Goal: Check status: Check status

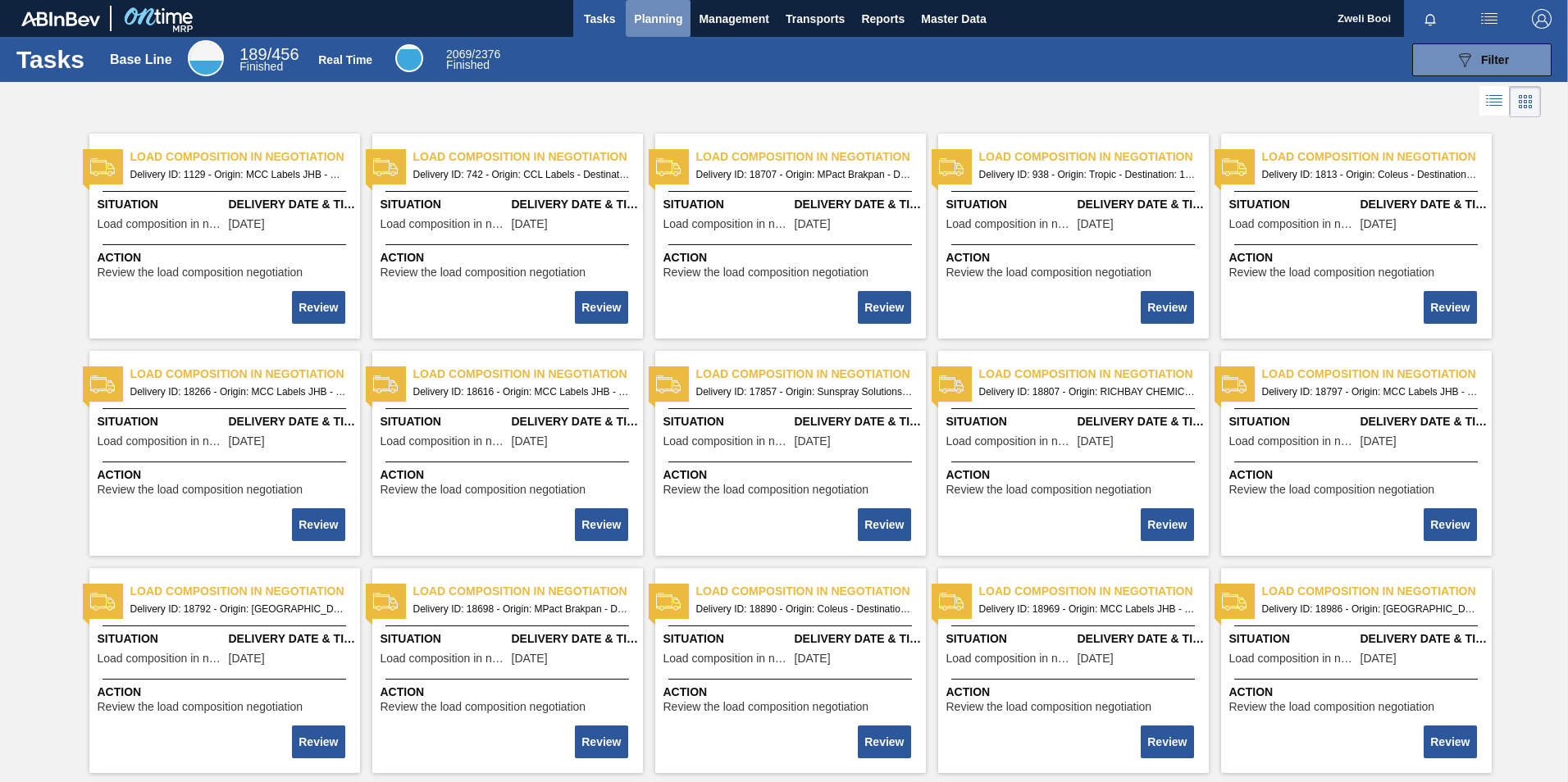
click at [666, 20] on span "Planning" at bounding box center [658, 19] width 48 height 20
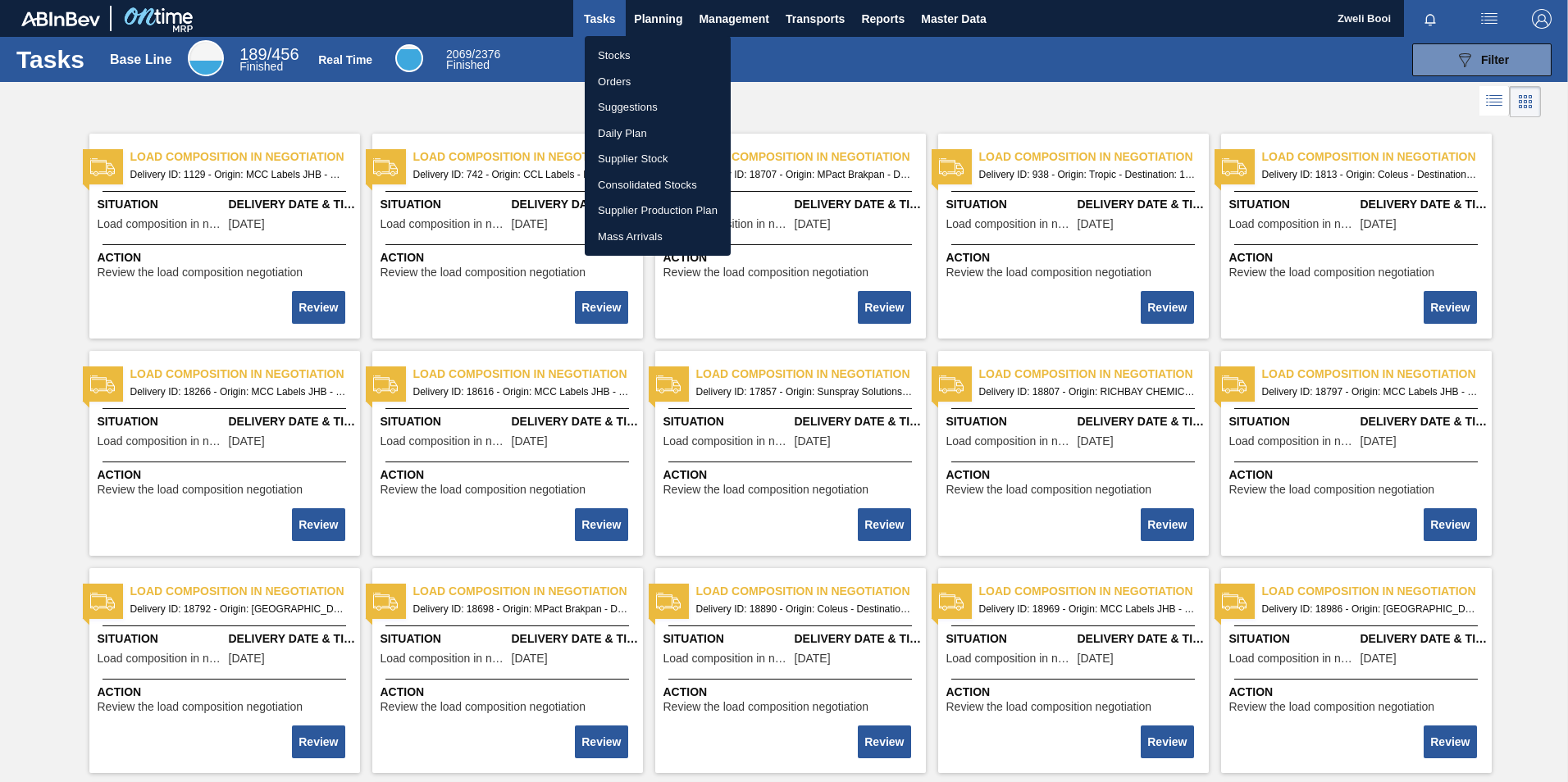
click at [638, 52] on li "Stocks" at bounding box center [657, 56] width 146 height 26
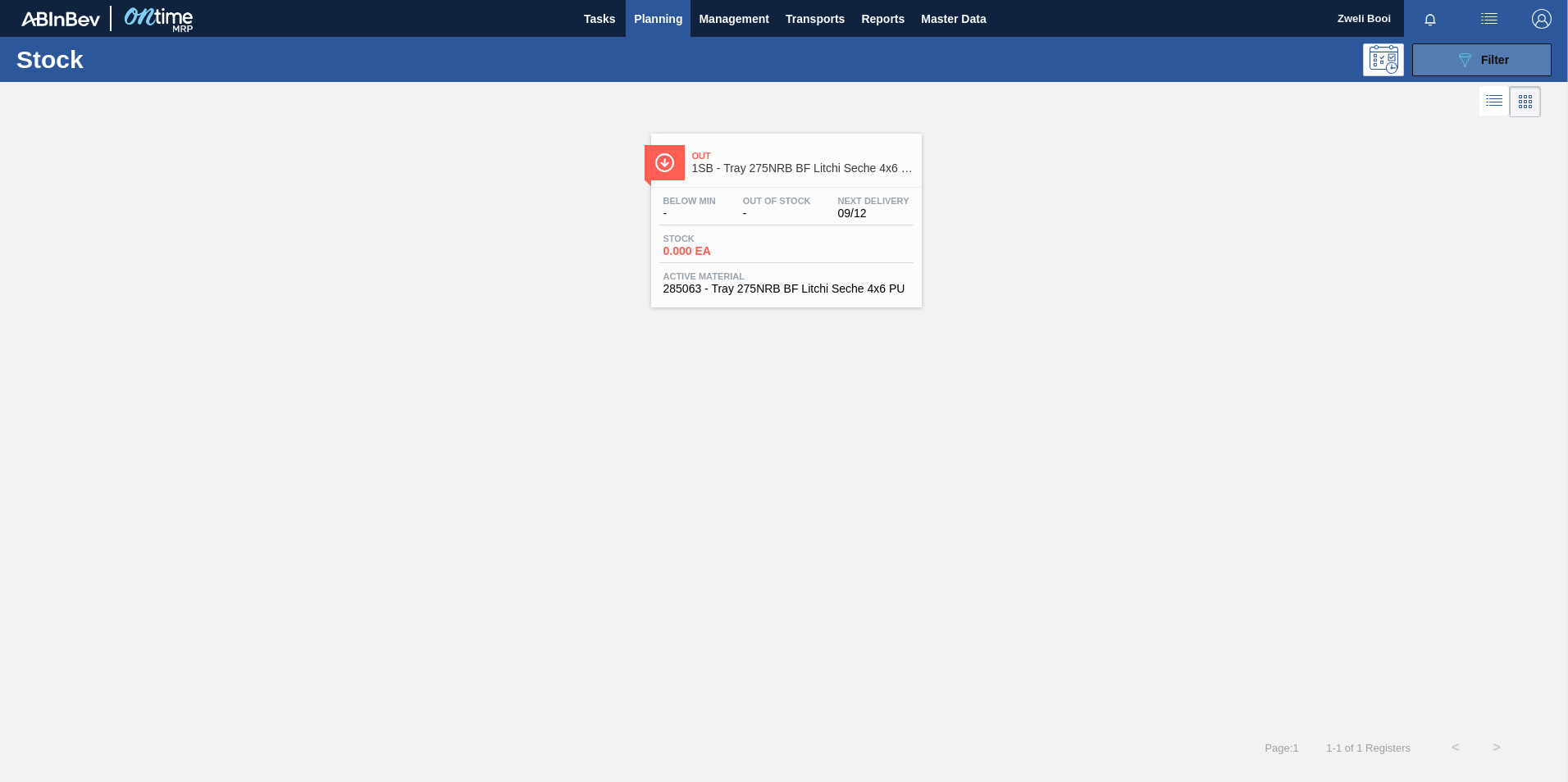
click at [1449, 45] on button "089F7B8B-B2A5-4AFE-B5C0-19BA573D28AC Filter" at bounding box center [1482, 60] width 139 height 33
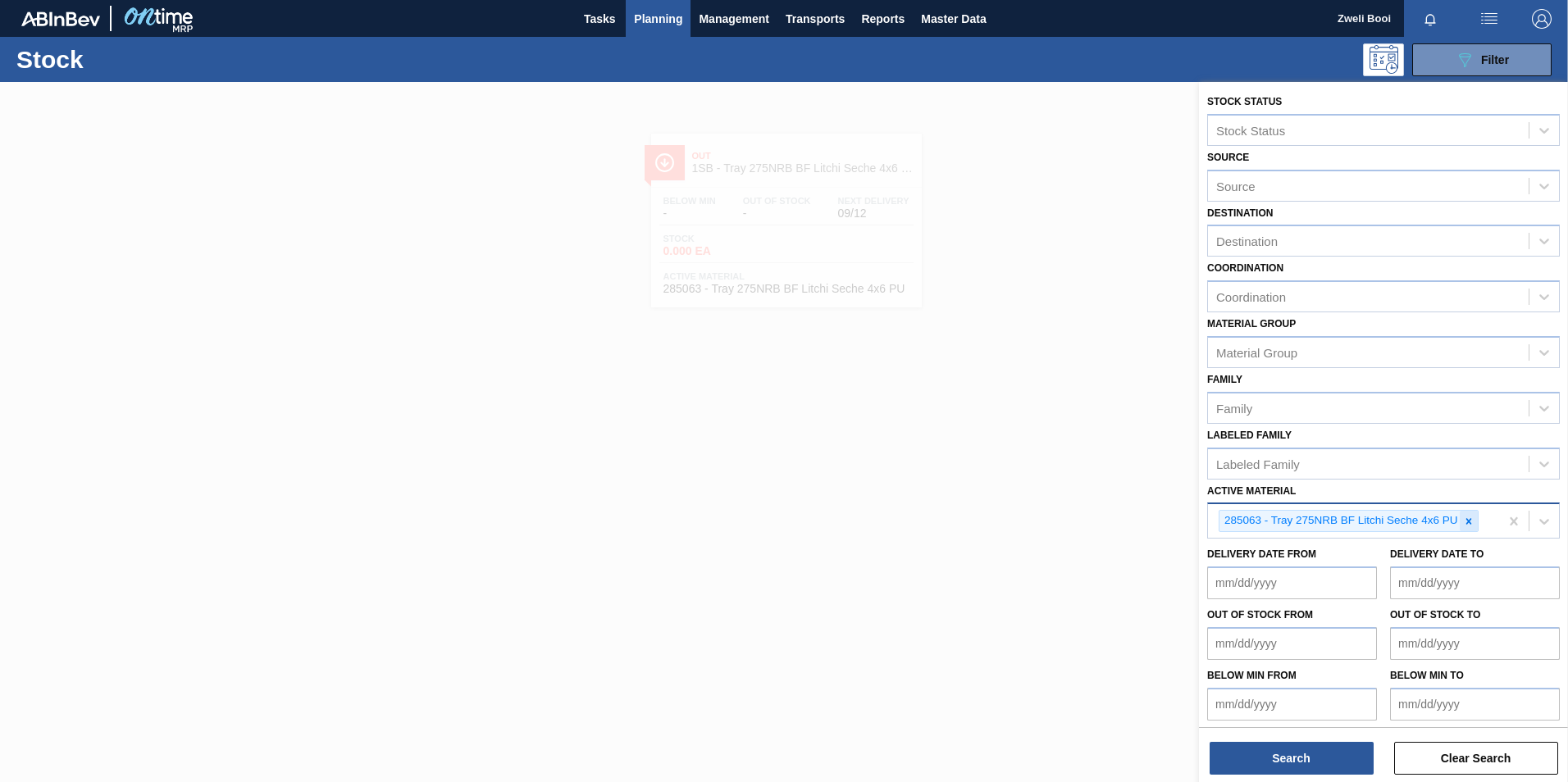
click at [1470, 516] on icon at bounding box center [1469, 521] width 12 height 12
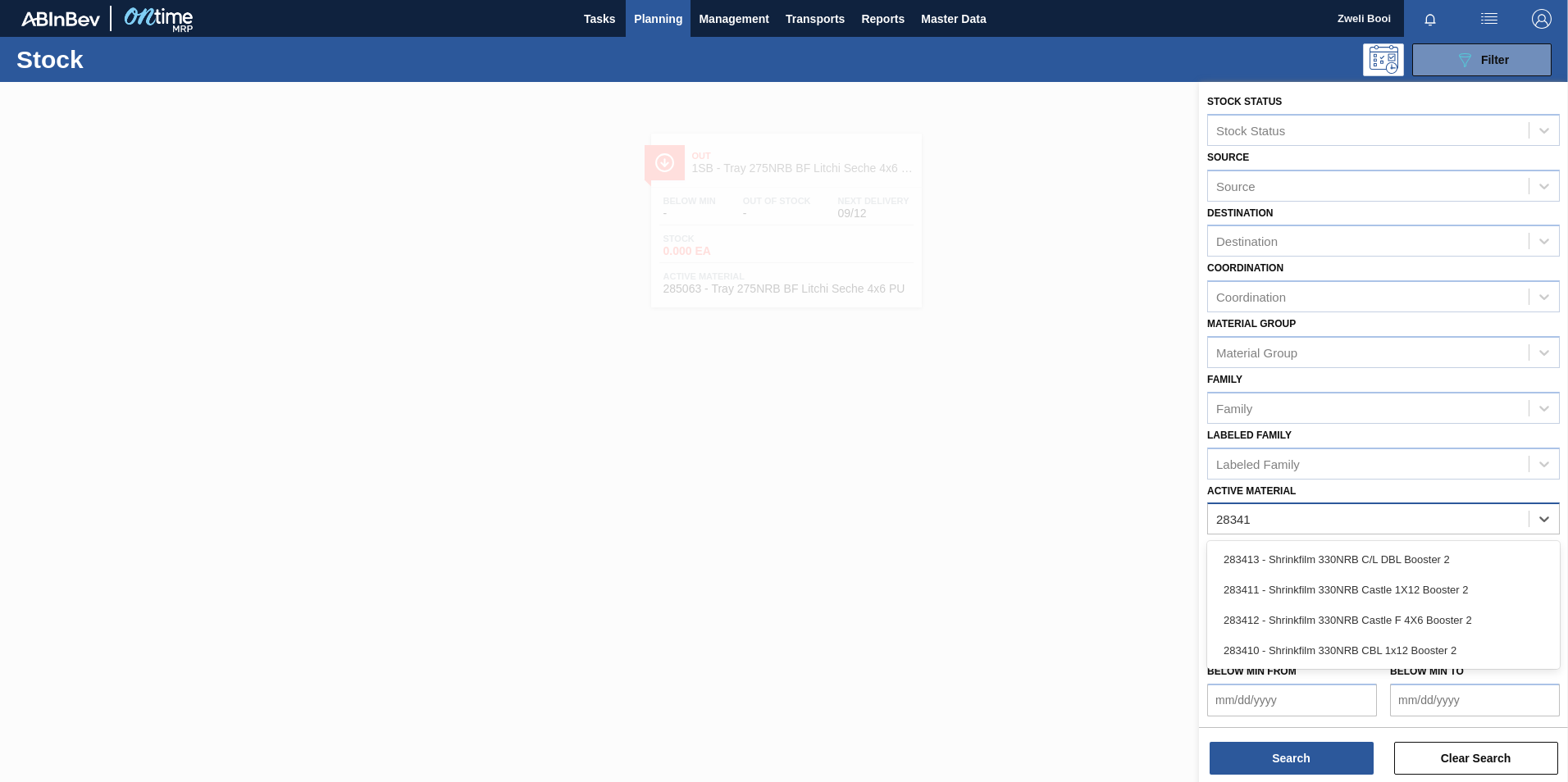
type Material "283412"
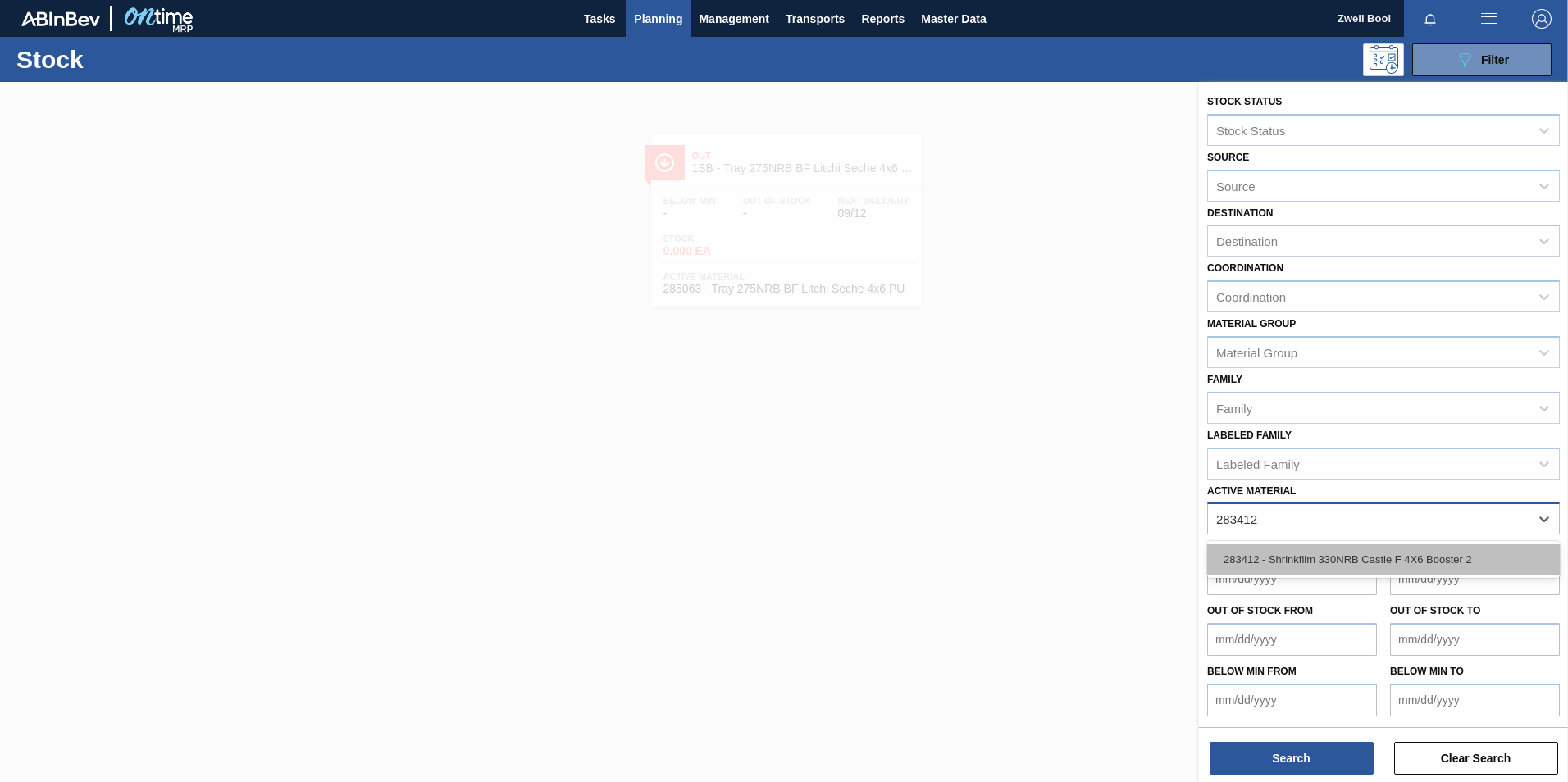
click at [1281, 559] on div "283412 - Shrinkfilm 330NRB Castle F 4X6 Booster 2" at bounding box center [1383, 559] width 353 height 31
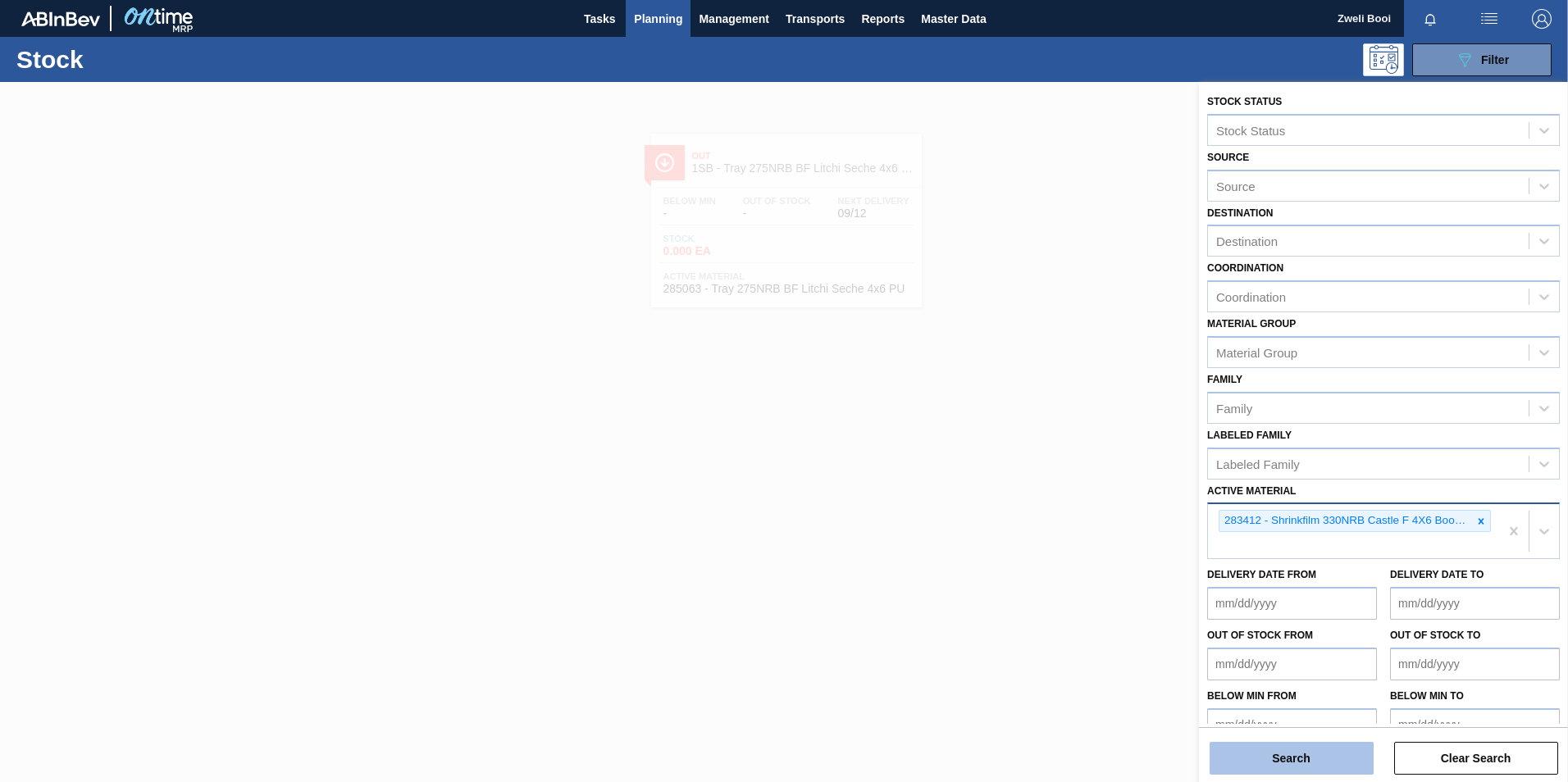
click at [1294, 765] on button "Search" at bounding box center [1291, 759] width 164 height 33
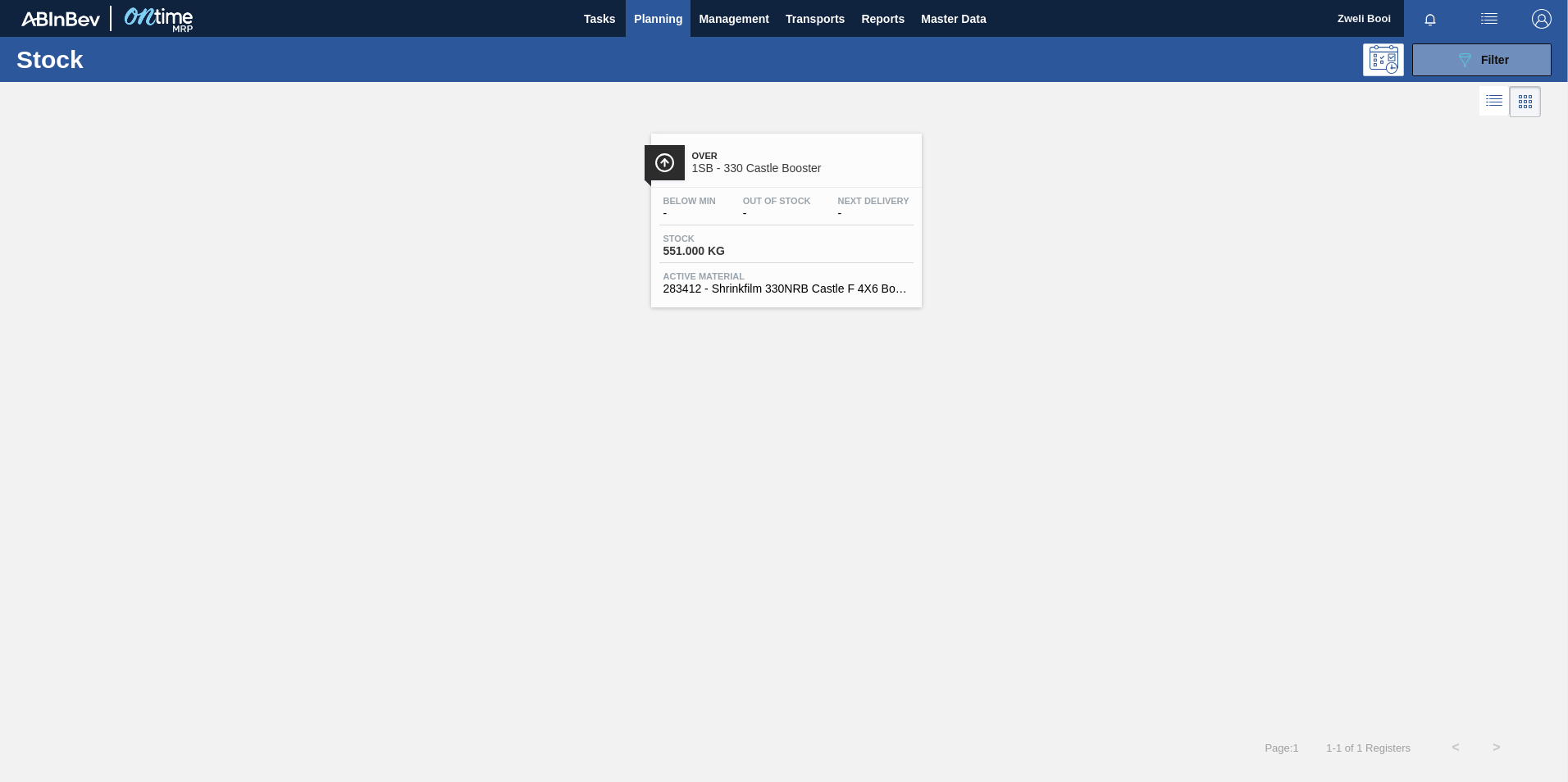
click at [794, 168] on span "1SB - 330 Castle Booster" at bounding box center [803, 168] width 222 height 12
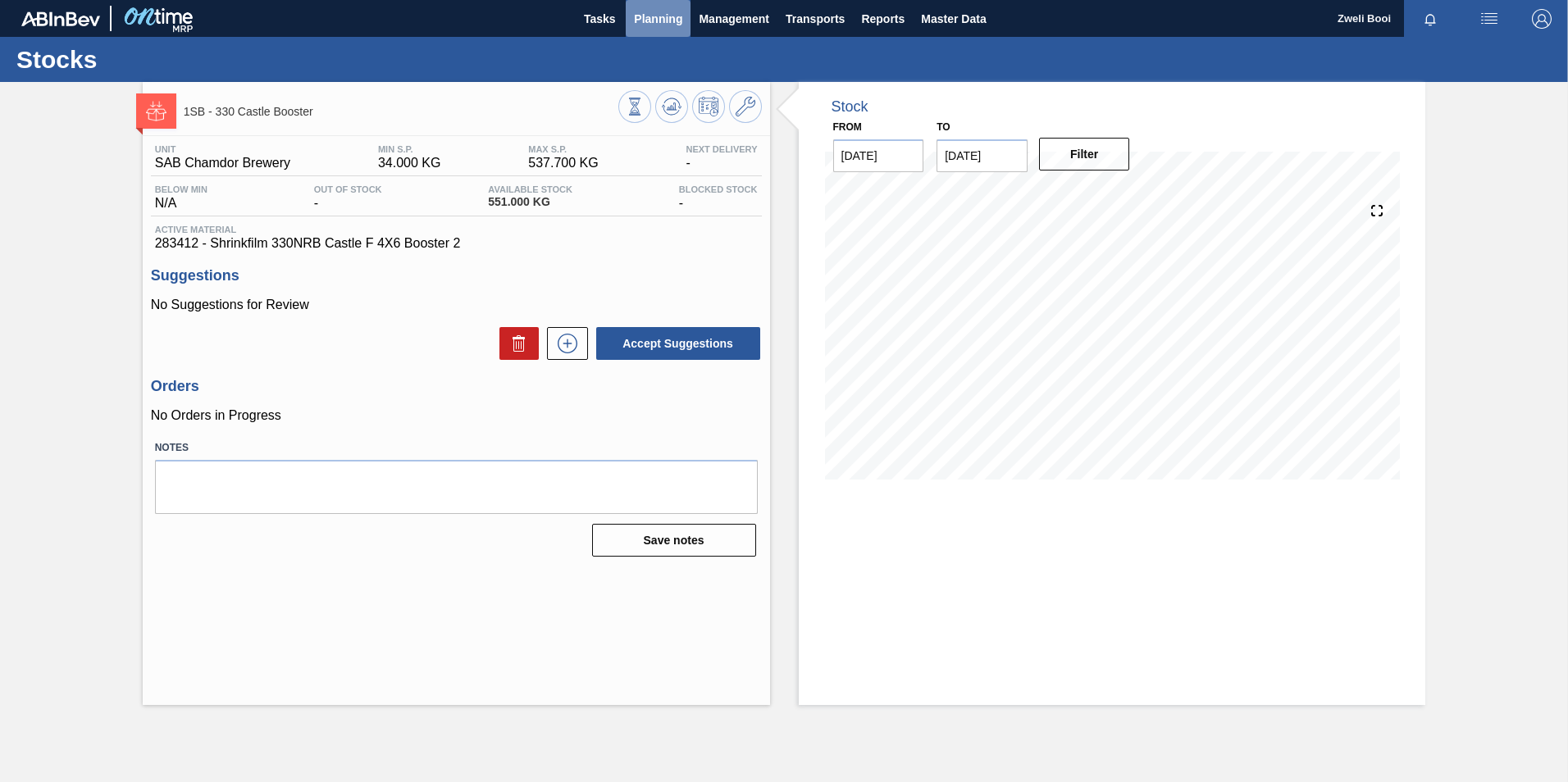
click at [657, 14] on span "Planning" at bounding box center [658, 19] width 48 height 20
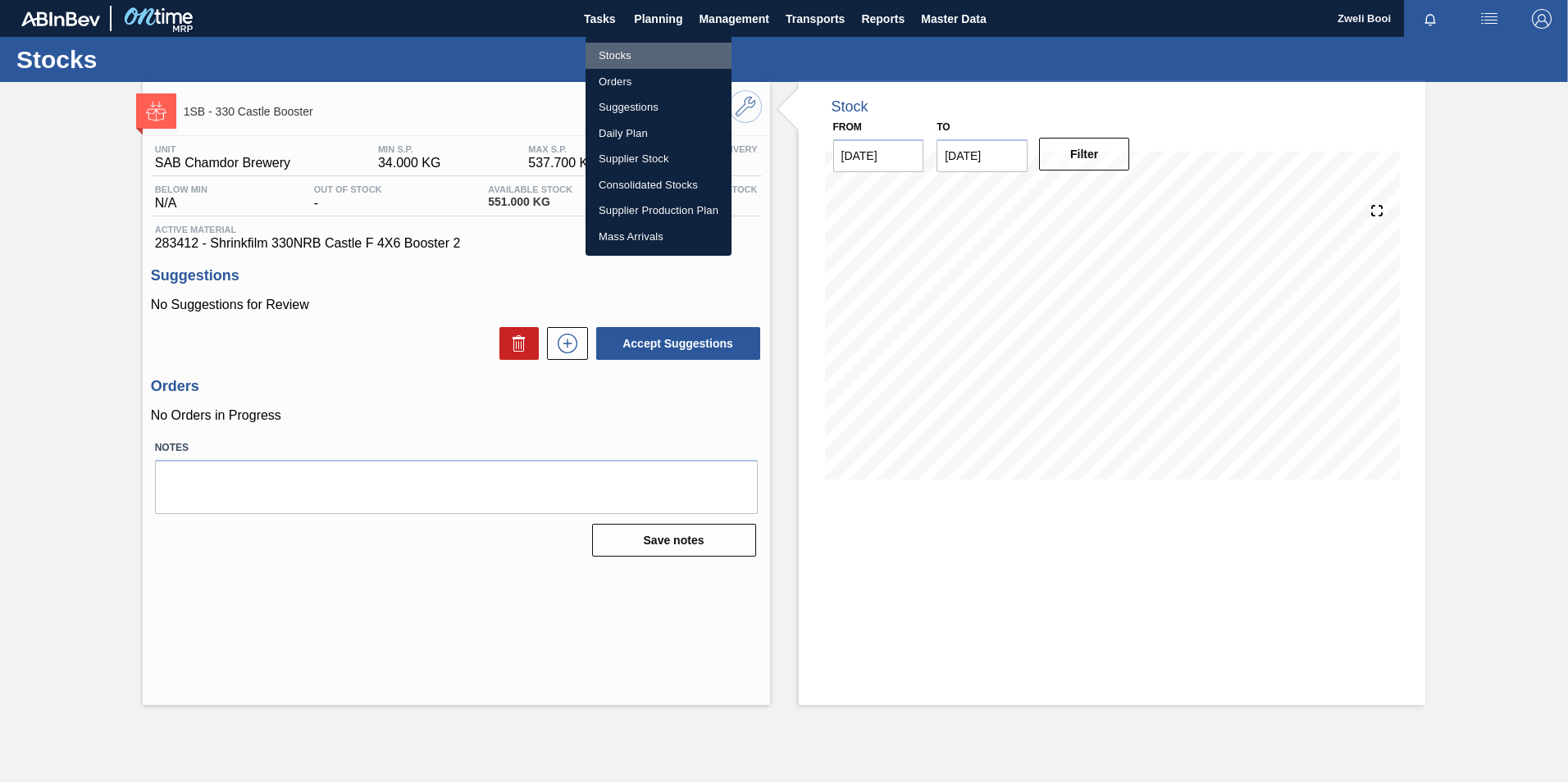
click at [614, 48] on li "Stocks" at bounding box center [658, 56] width 146 height 26
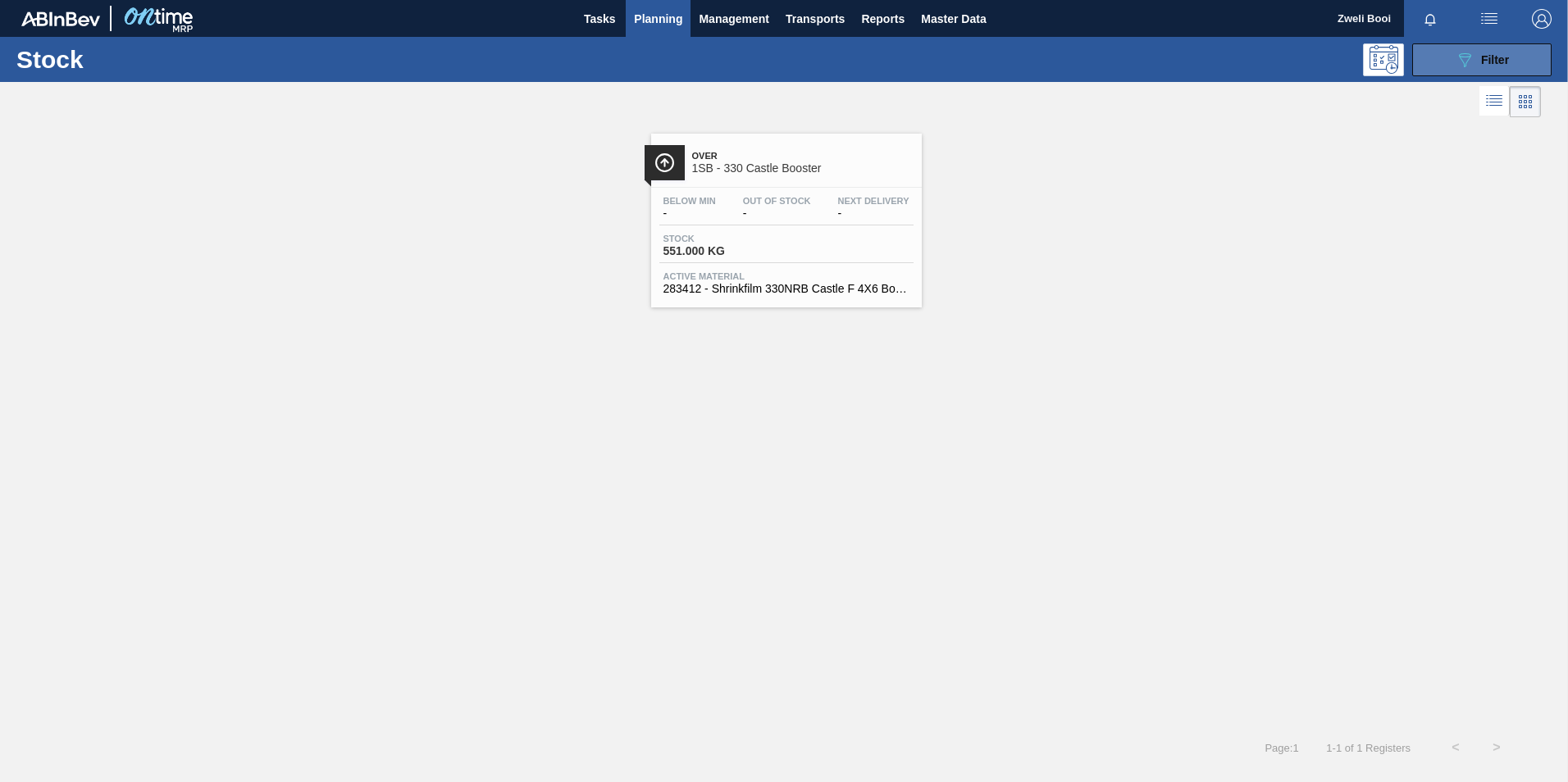
click at [1484, 60] on span "Filter" at bounding box center [1495, 60] width 28 height 13
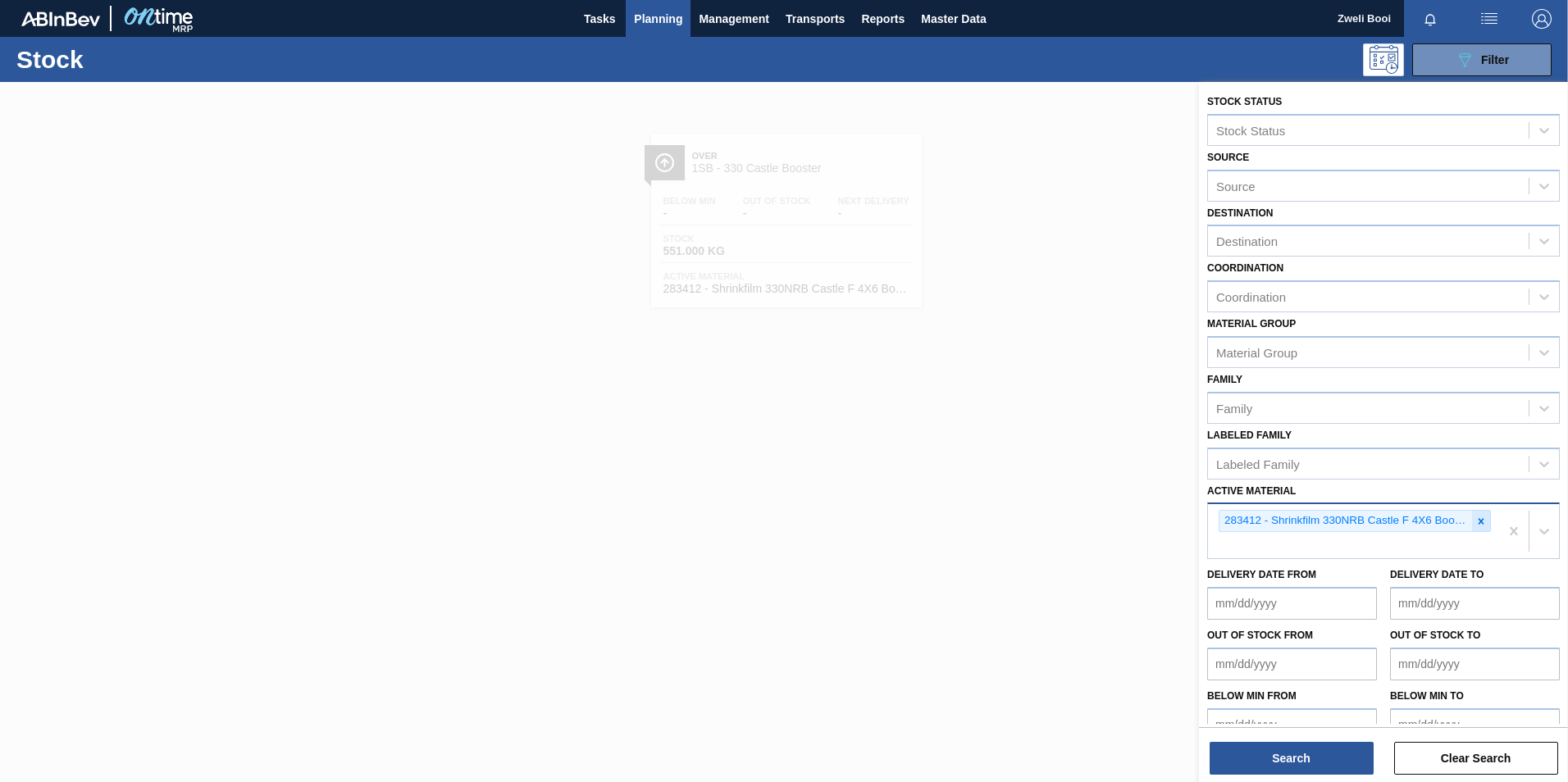
click at [1475, 519] on icon at bounding box center [1481, 521] width 12 height 12
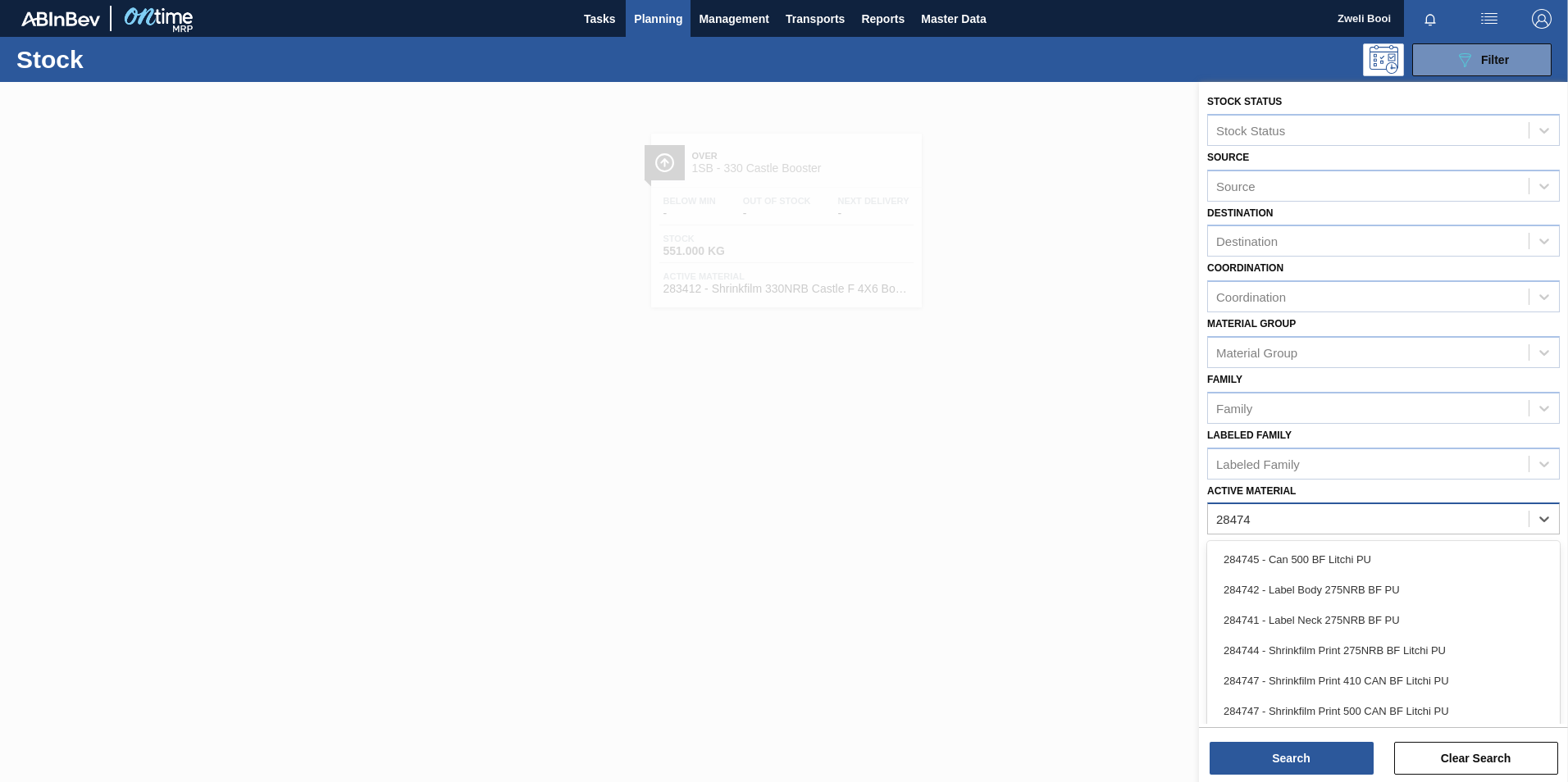
type Material "284742"
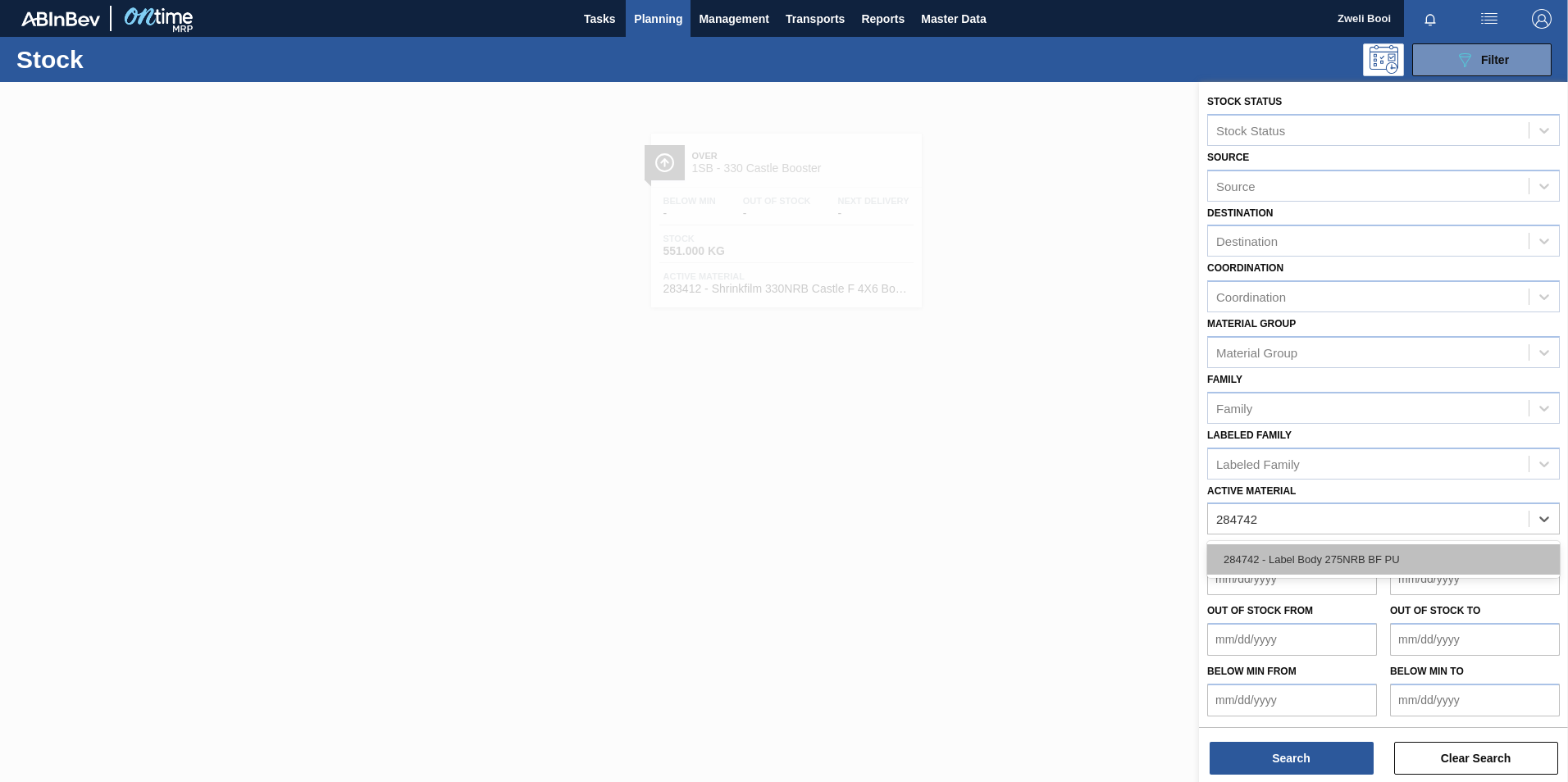
click at [1323, 564] on div "284742 - Label Body 275NRB BF PU" at bounding box center [1383, 559] width 353 height 31
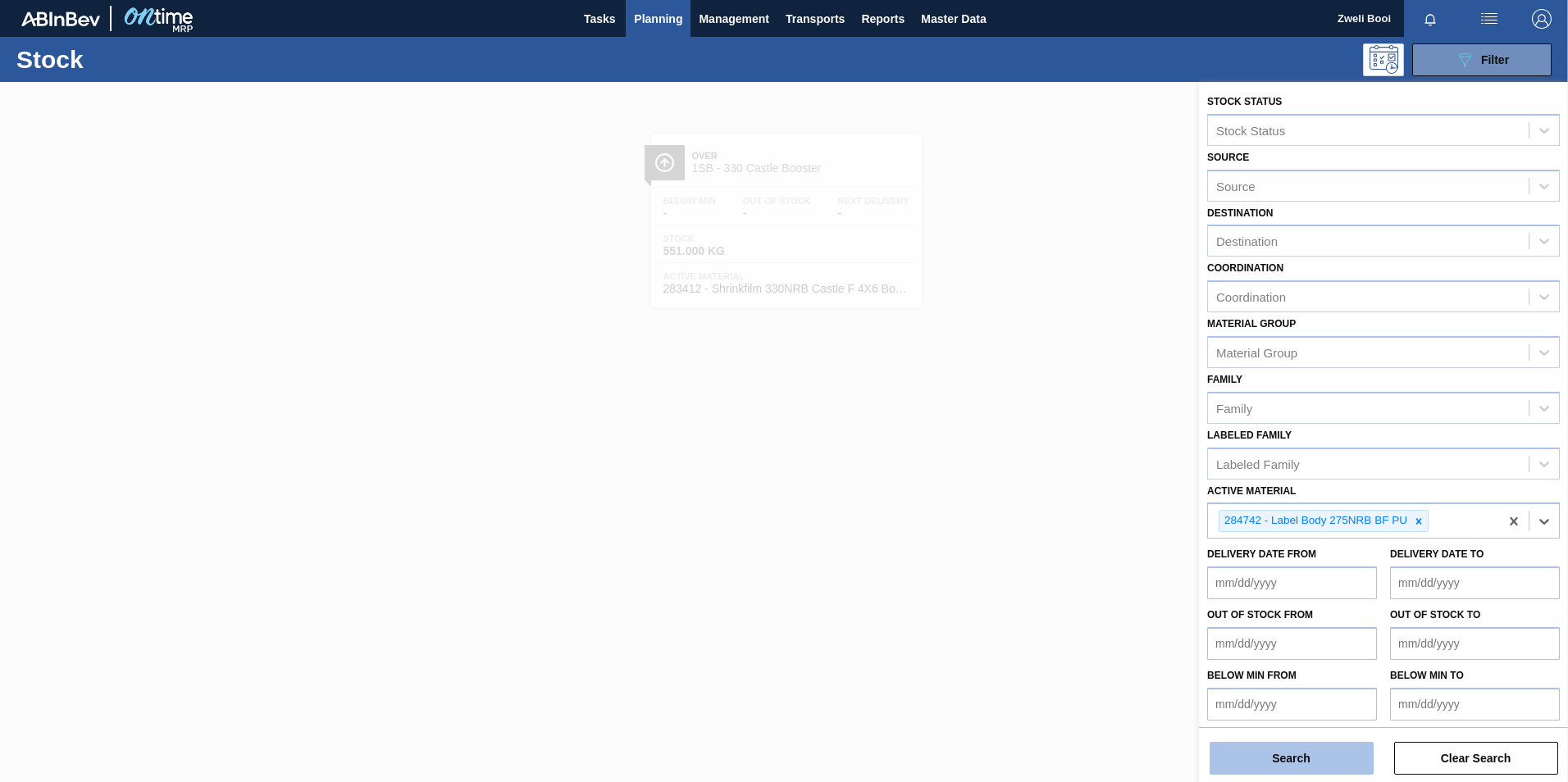
click at [1325, 747] on button "Search" at bounding box center [1291, 759] width 164 height 33
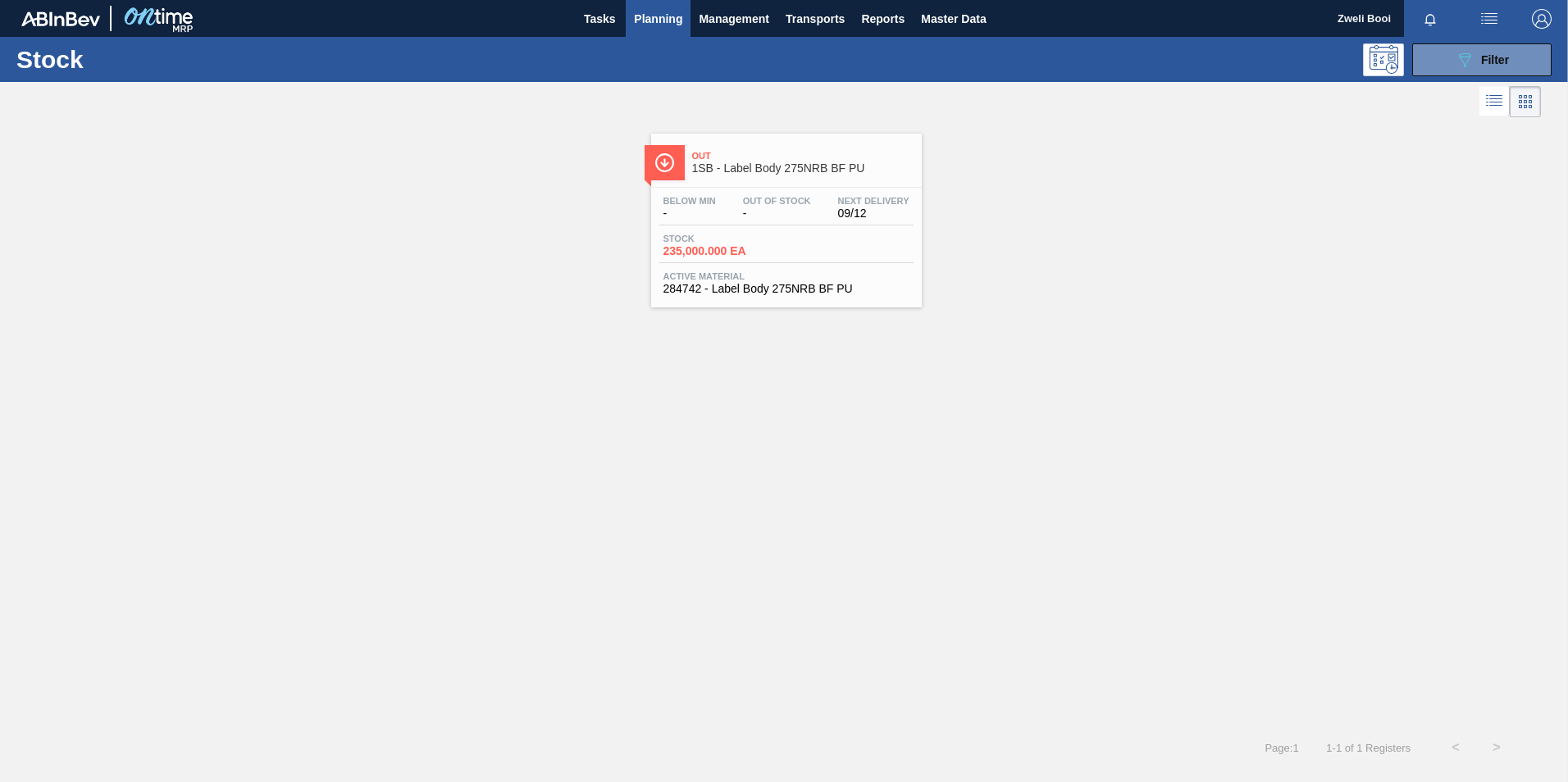
click at [790, 349] on div "Out 1SB - Label Body 275NRB BF PU Below Min - Out Of Stock - Next Delivery 09/1…" at bounding box center [784, 425] width 1568 height 606
click at [816, 280] on span "Active Material" at bounding box center [786, 276] width 246 height 10
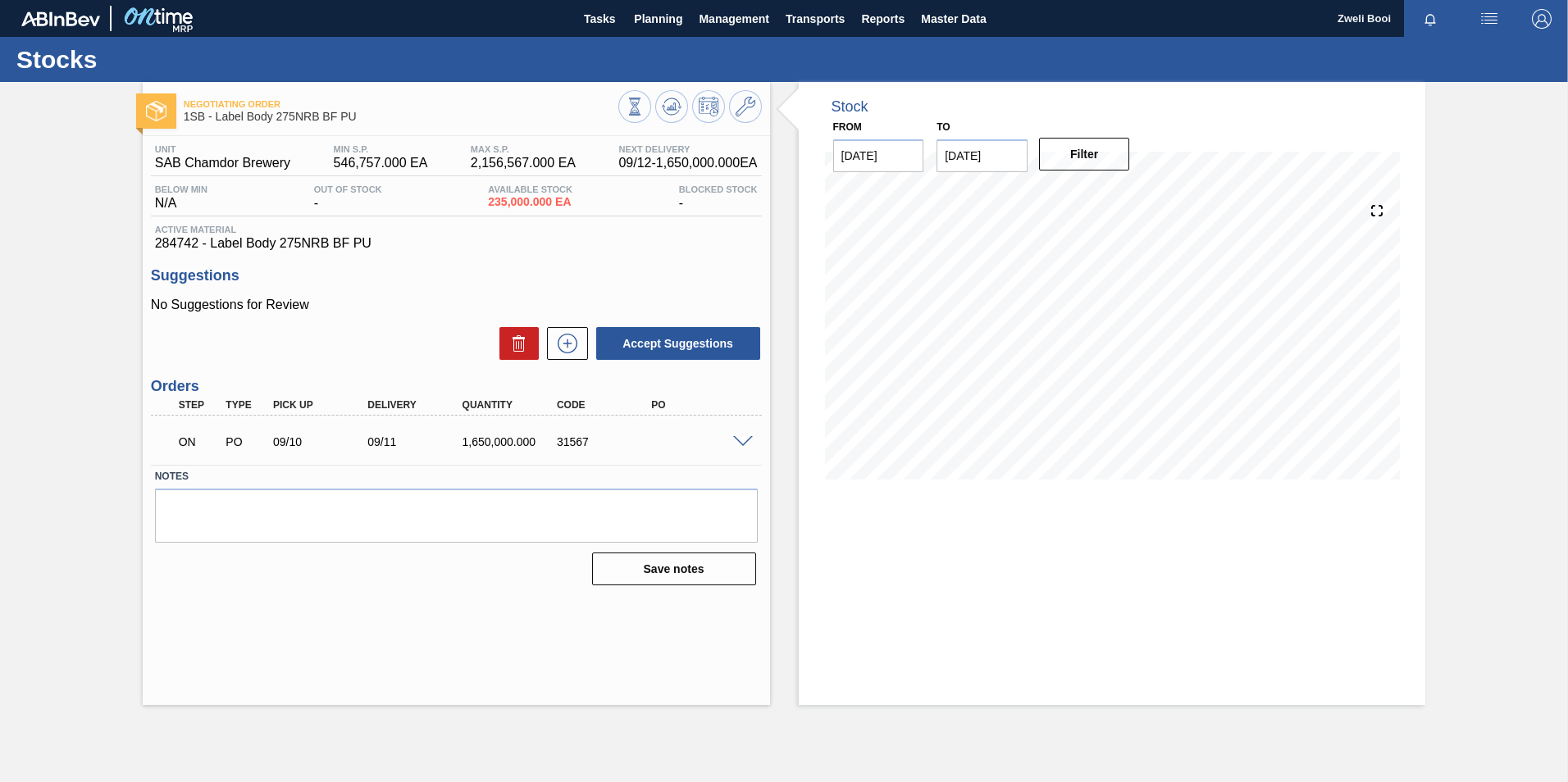
click at [745, 439] on span at bounding box center [743, 442] width 20 height 12
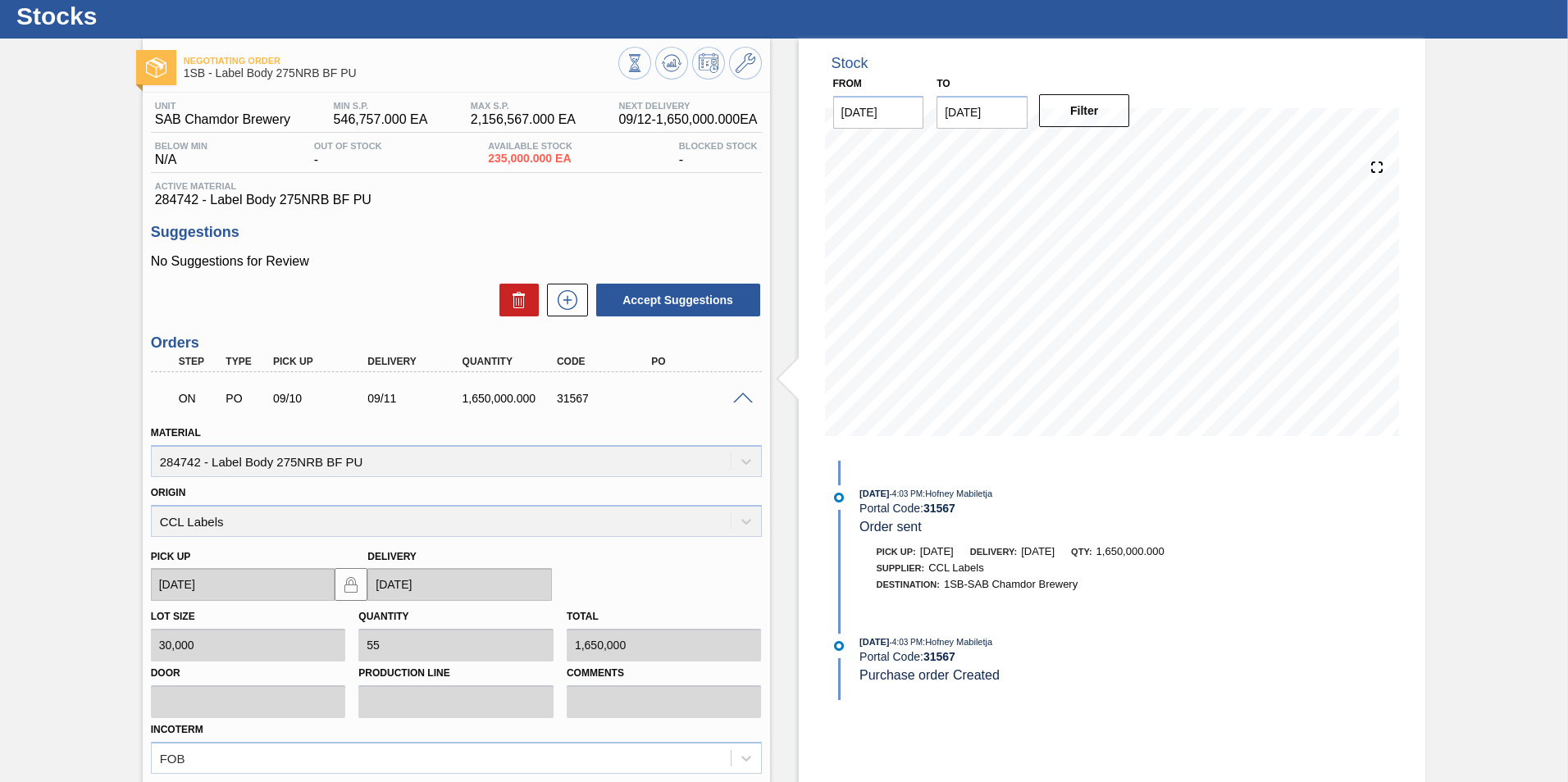
scroll to position [82, 0]
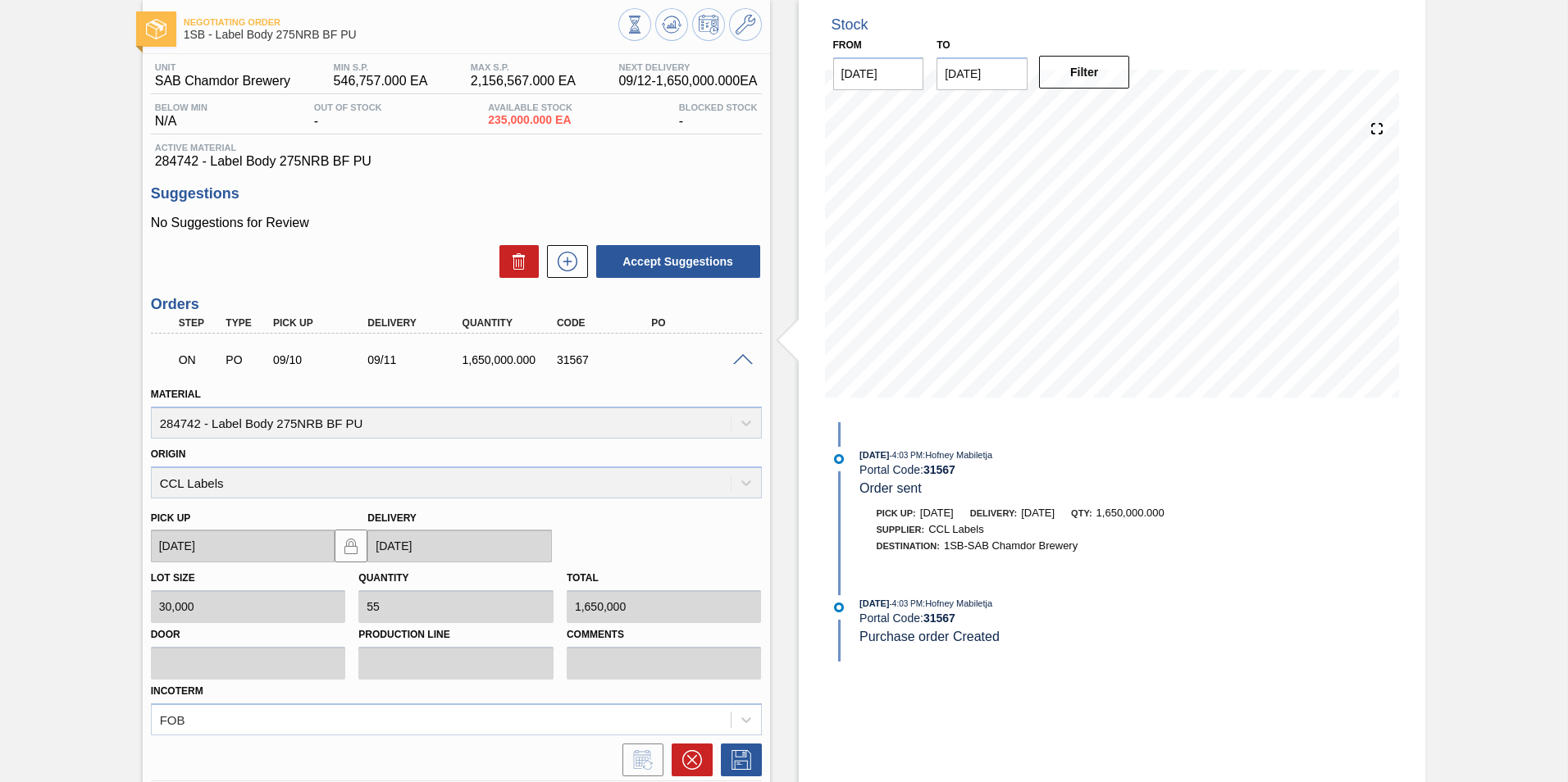
click at [740, 358] on span at bounding box center [743, 360] width 20 height 12
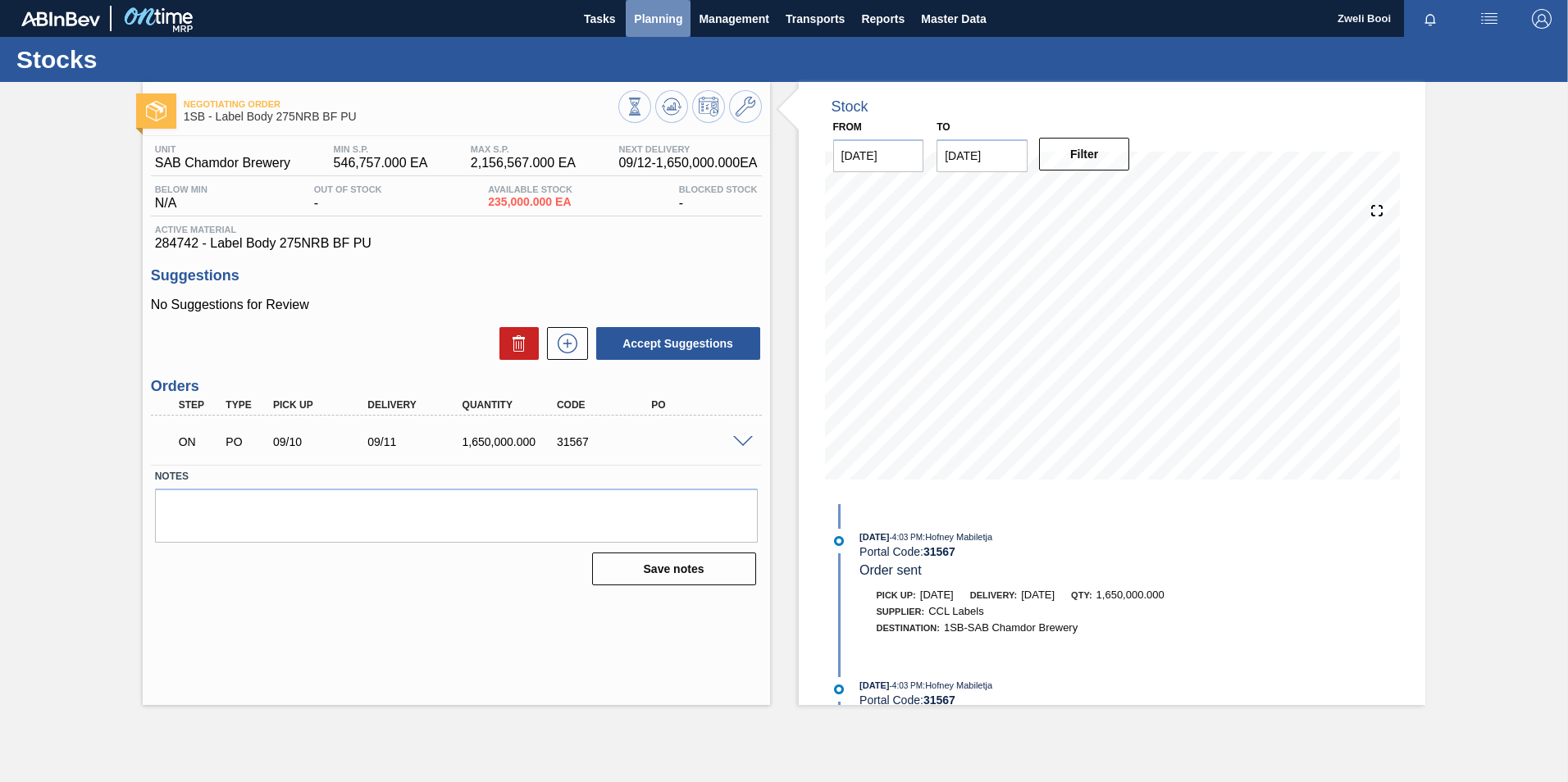
click at [662, 20] on span "Planning" at bounding box center [658, 19] width 48 height 20
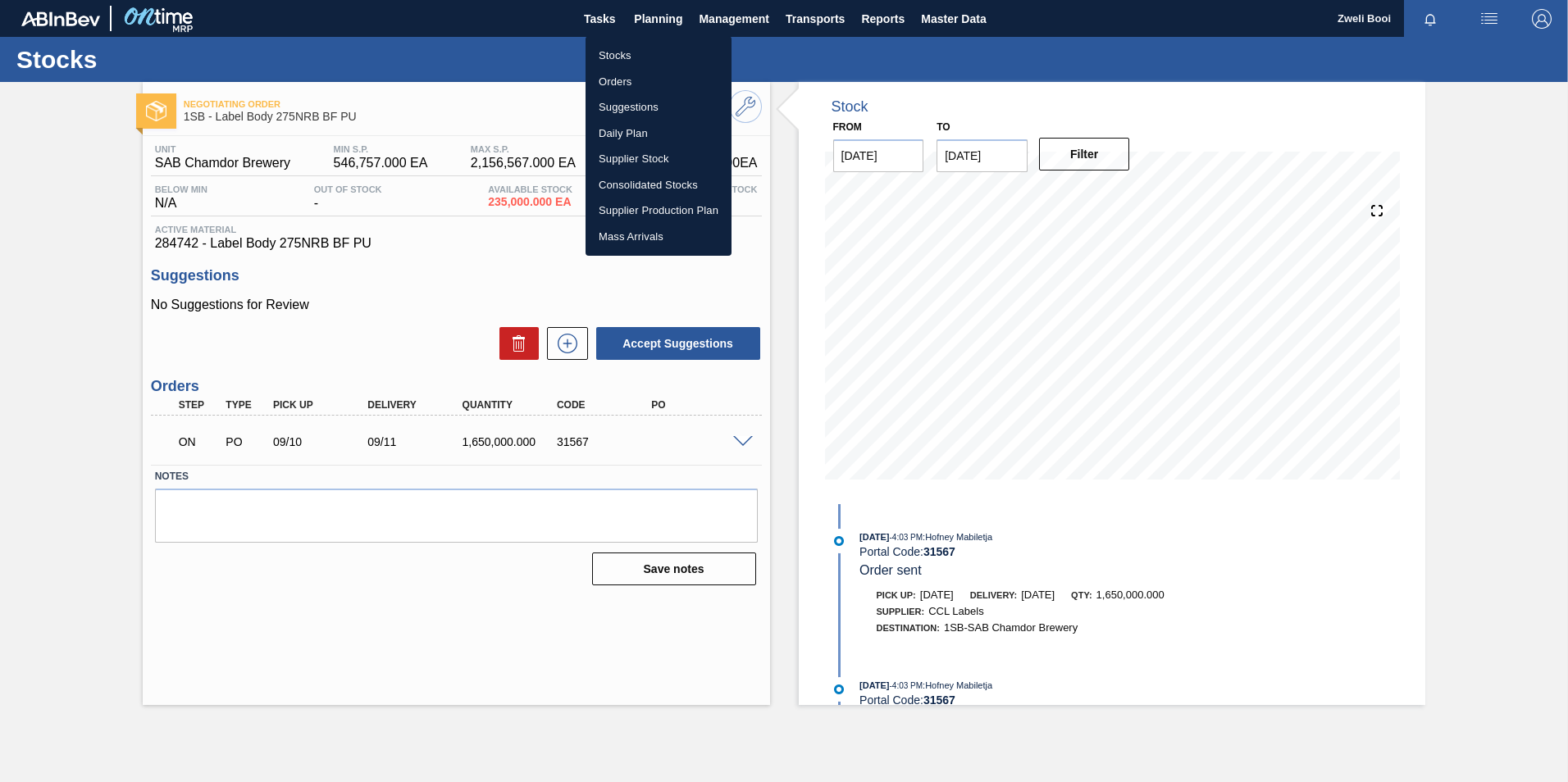
drag, startPoint x: 621, startPoint y: 48, endPoint x: 666, endPoint y: 158, distance: 118.8
click at [621, 48] on li "Stocks" at bounding box center [658, 56] width 146 height 26
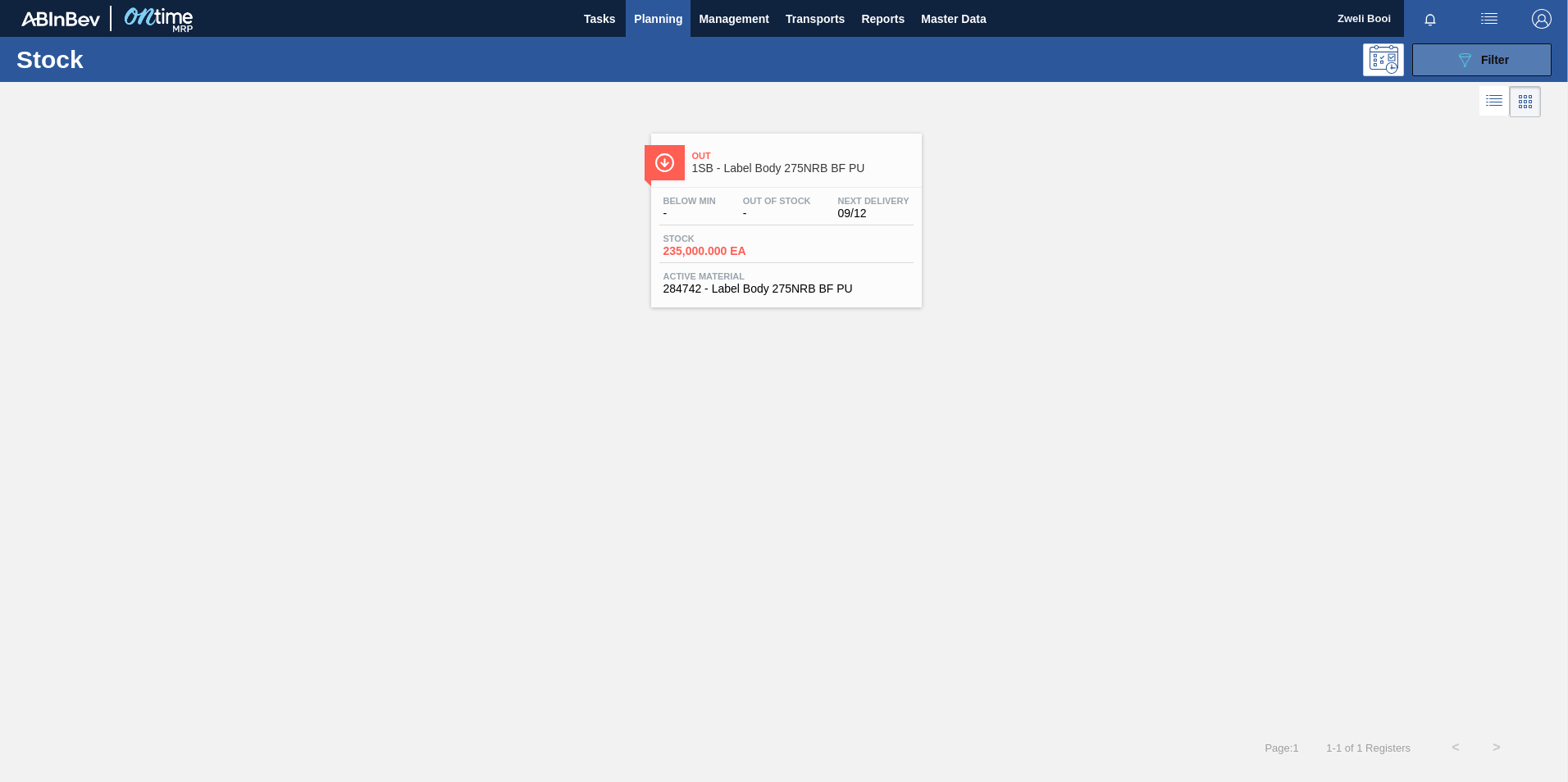
click at [1505, 65] on span "Filter" at bounding box center [1495, 60] width 28 height 13
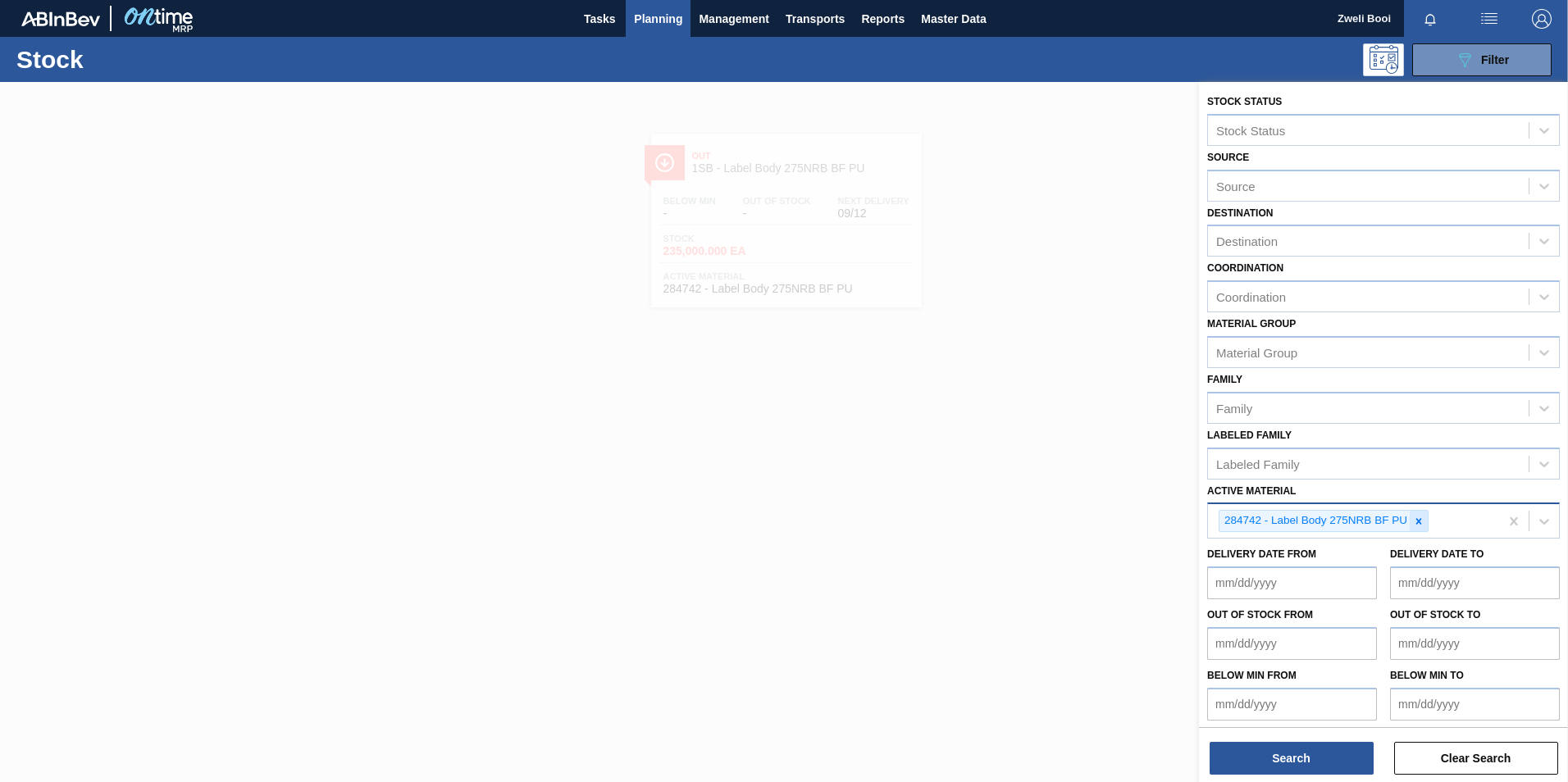
click at [1418, 523] on icon at bounding box center [1419, 521] width 6 height 6
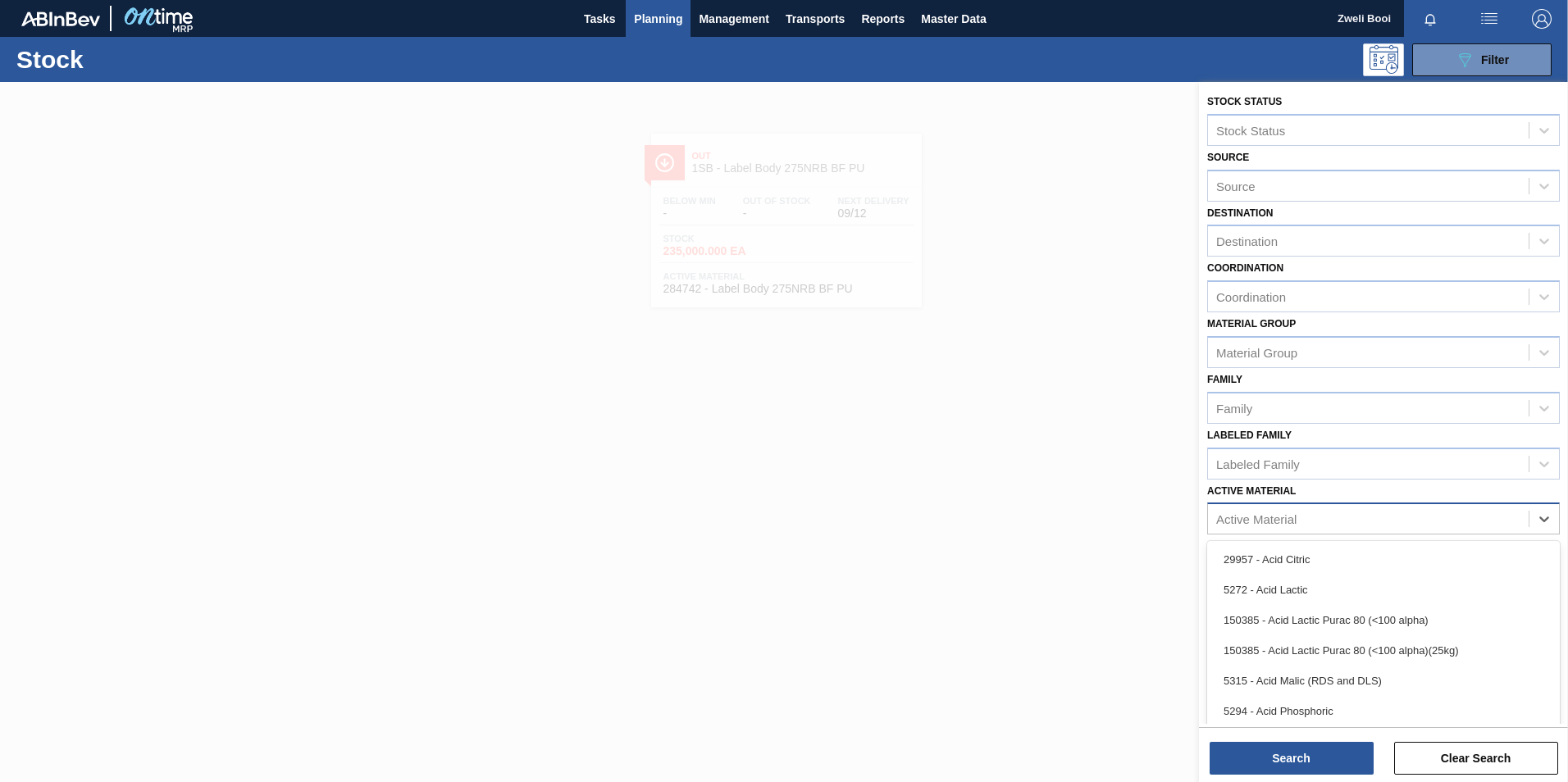
click at [1257, 522] on div "Active Material" at bounding box center [1256, 519] width 80 height 14
type Material "2"
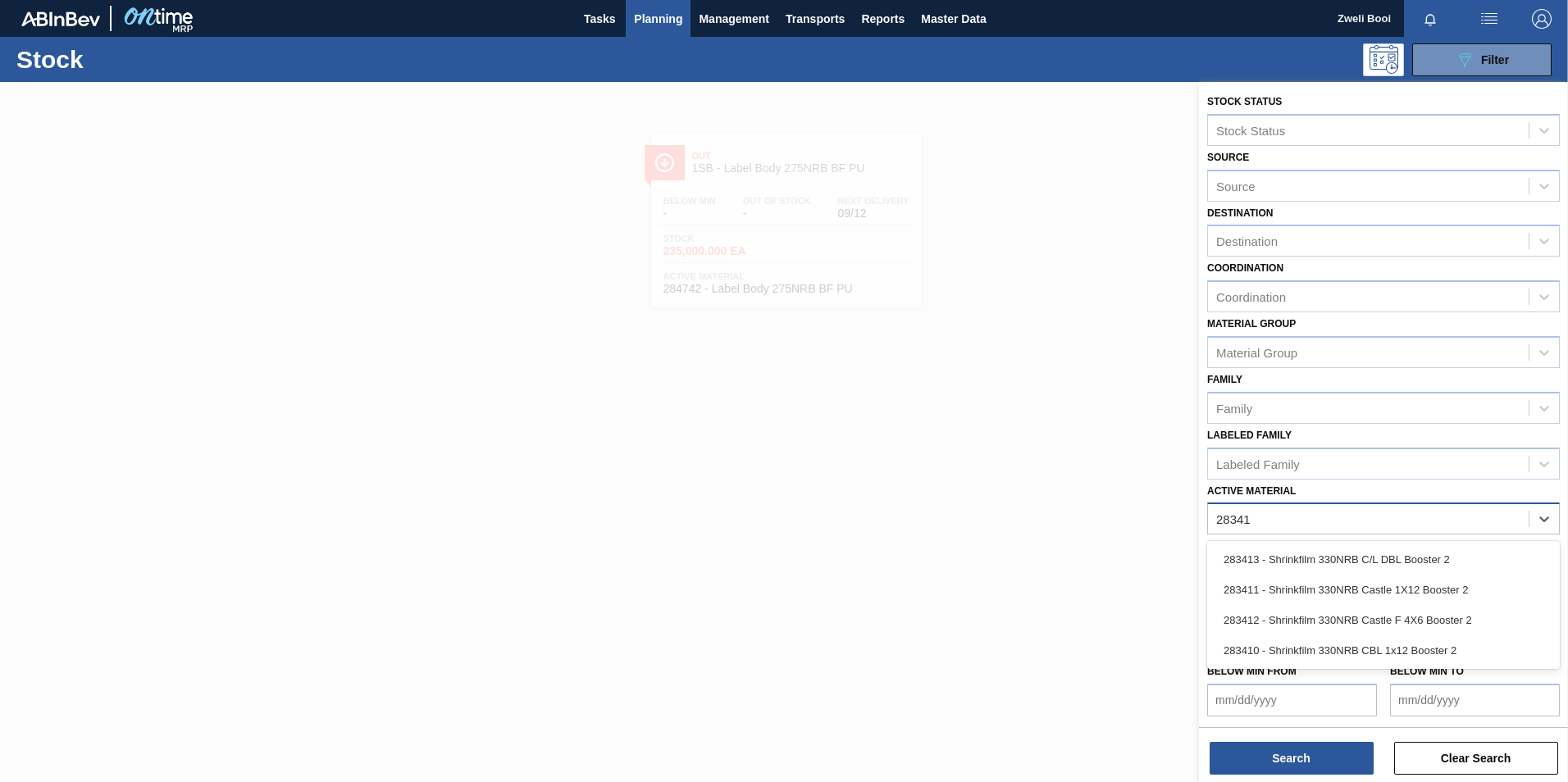
type Material "283412"
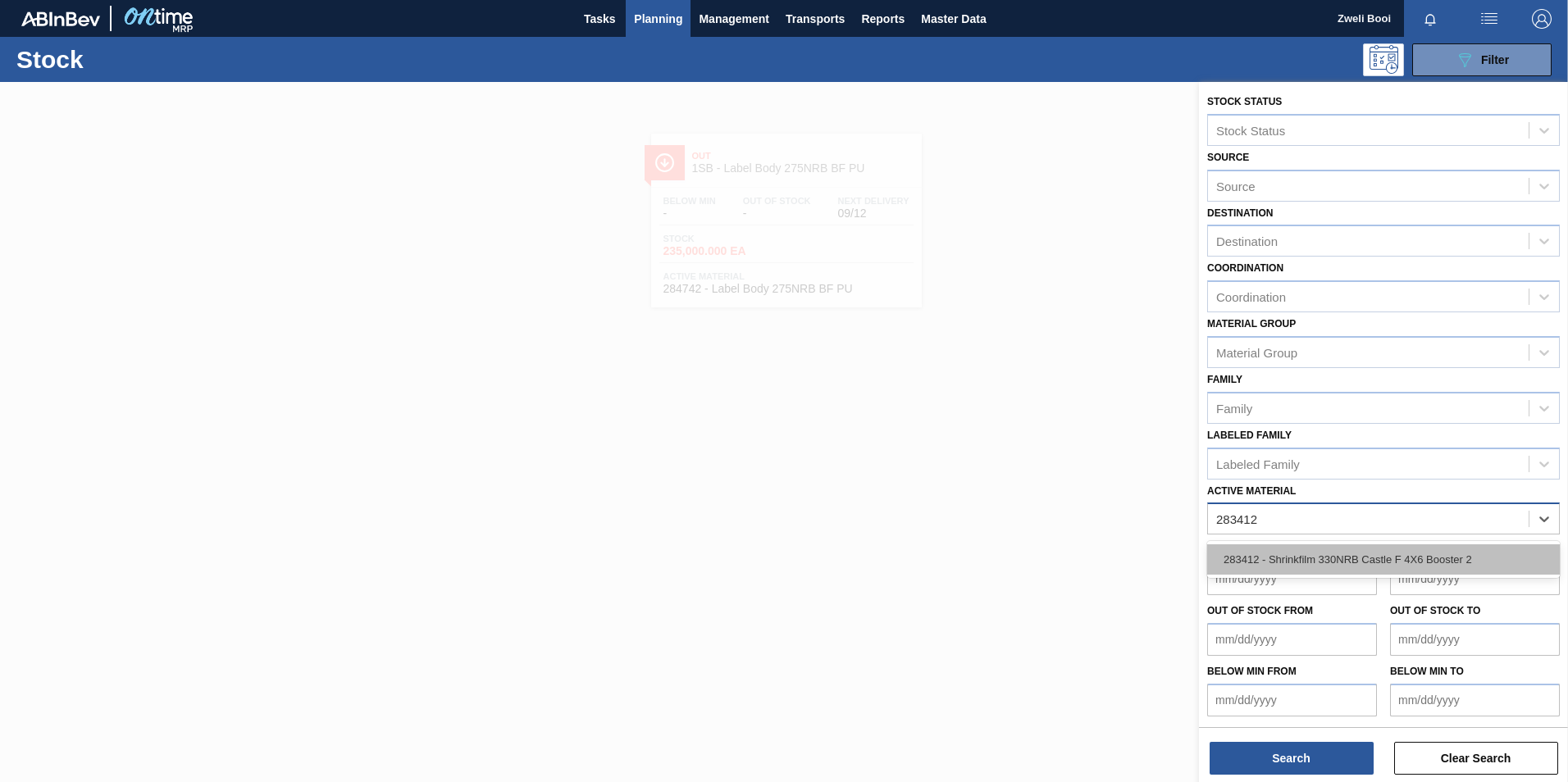
click at [1415, 557] on div "283412 - Shrinkfilm 330NRB Castle F 4X6 Booster 2" at bounding box center [1383, 559] width 353 height 31
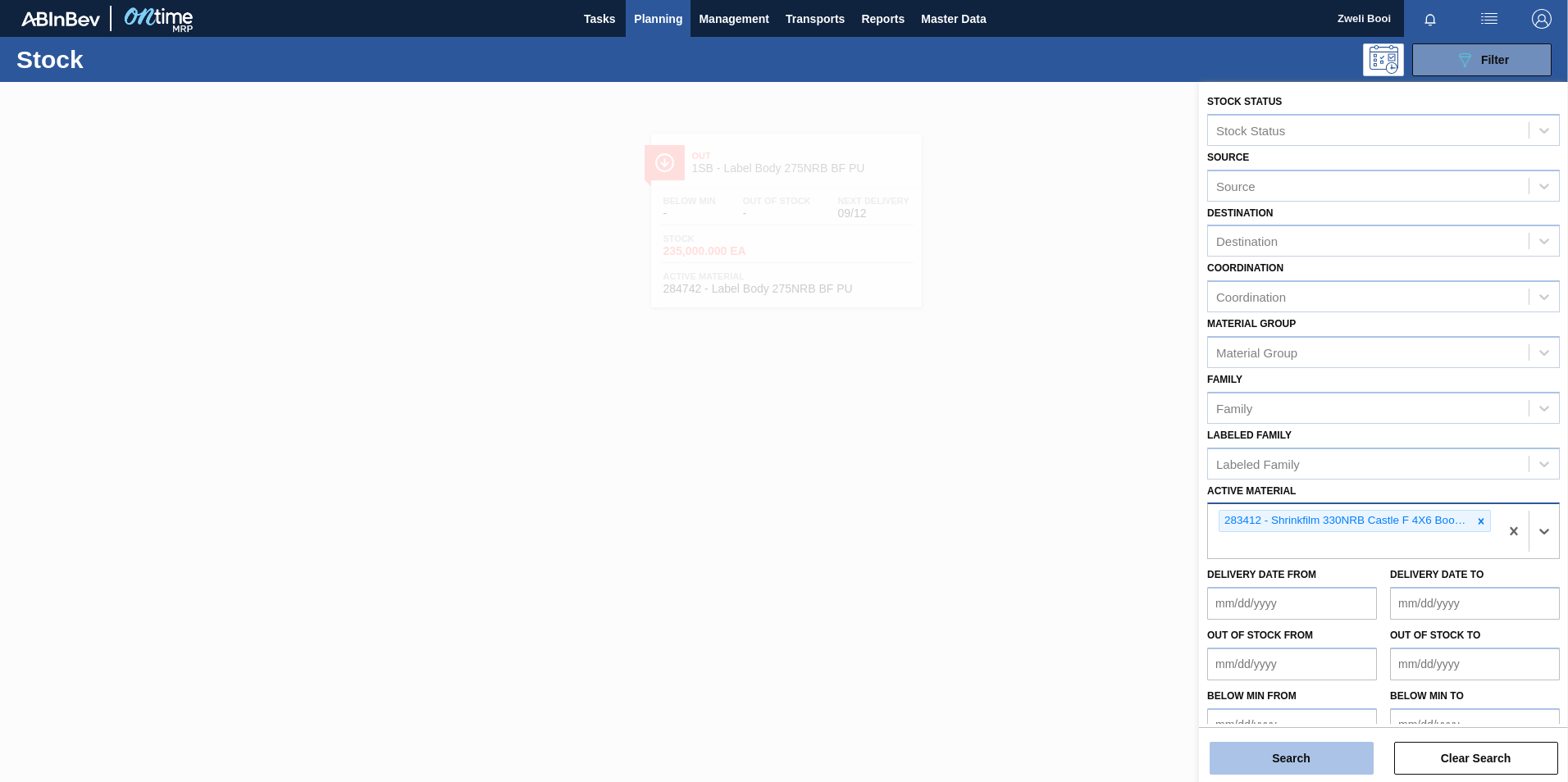
click at [1298, 773] on button "Search" at bounding box center [1291, 759] width 164 height 33
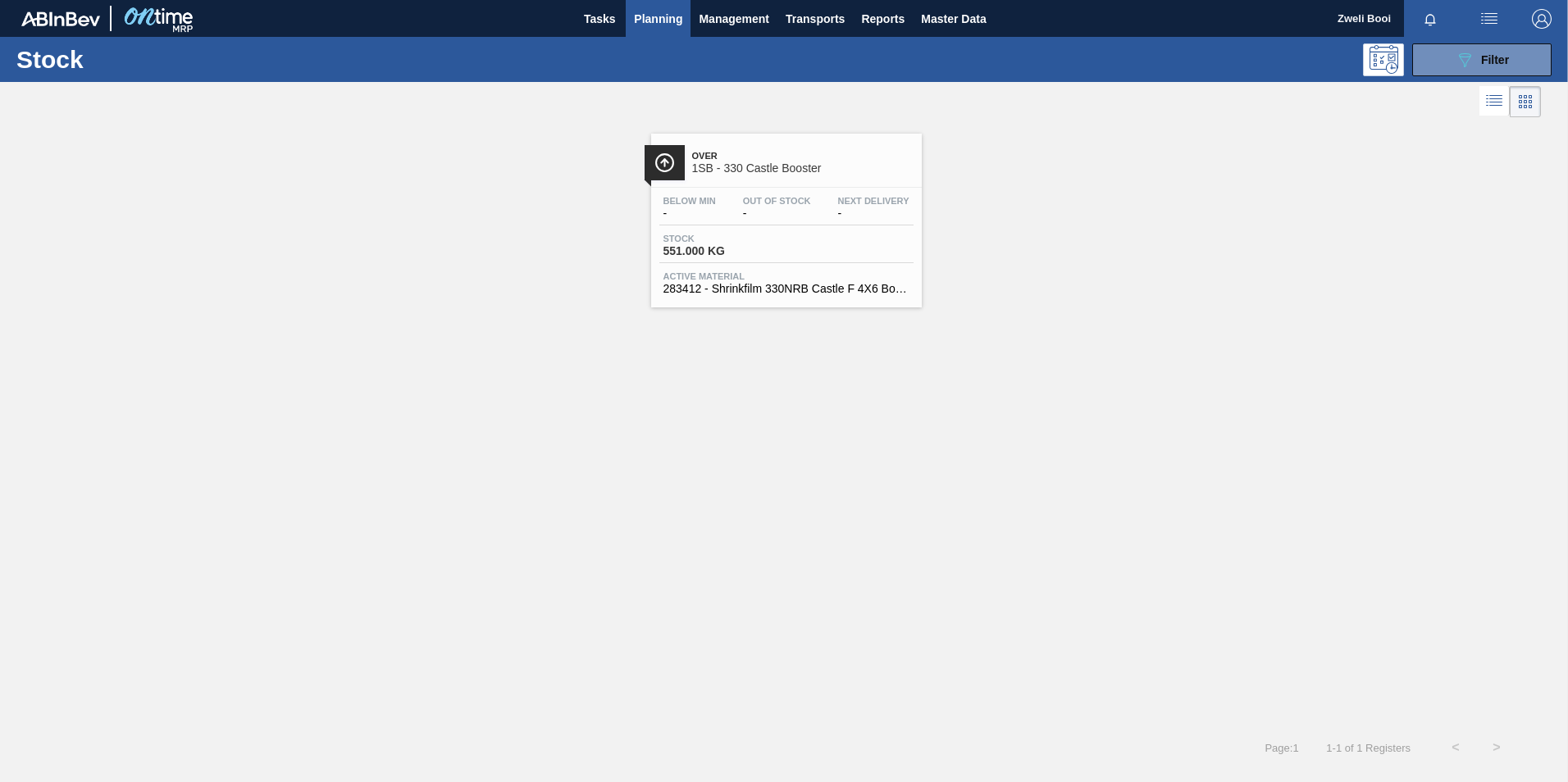
click at [1477, 39] on div "Stock 089F7B8B-B2A5-4AFE-B5C0-19BA573D28AC Filter" at bounding box center [784, 60] width 1568 height 45
click at [1506, 72] on button "089F7B8B-B2A5-4AFE-B5C0-19BA573D28AC Filter" at bounding box center [1482, 60] width 139 height 33
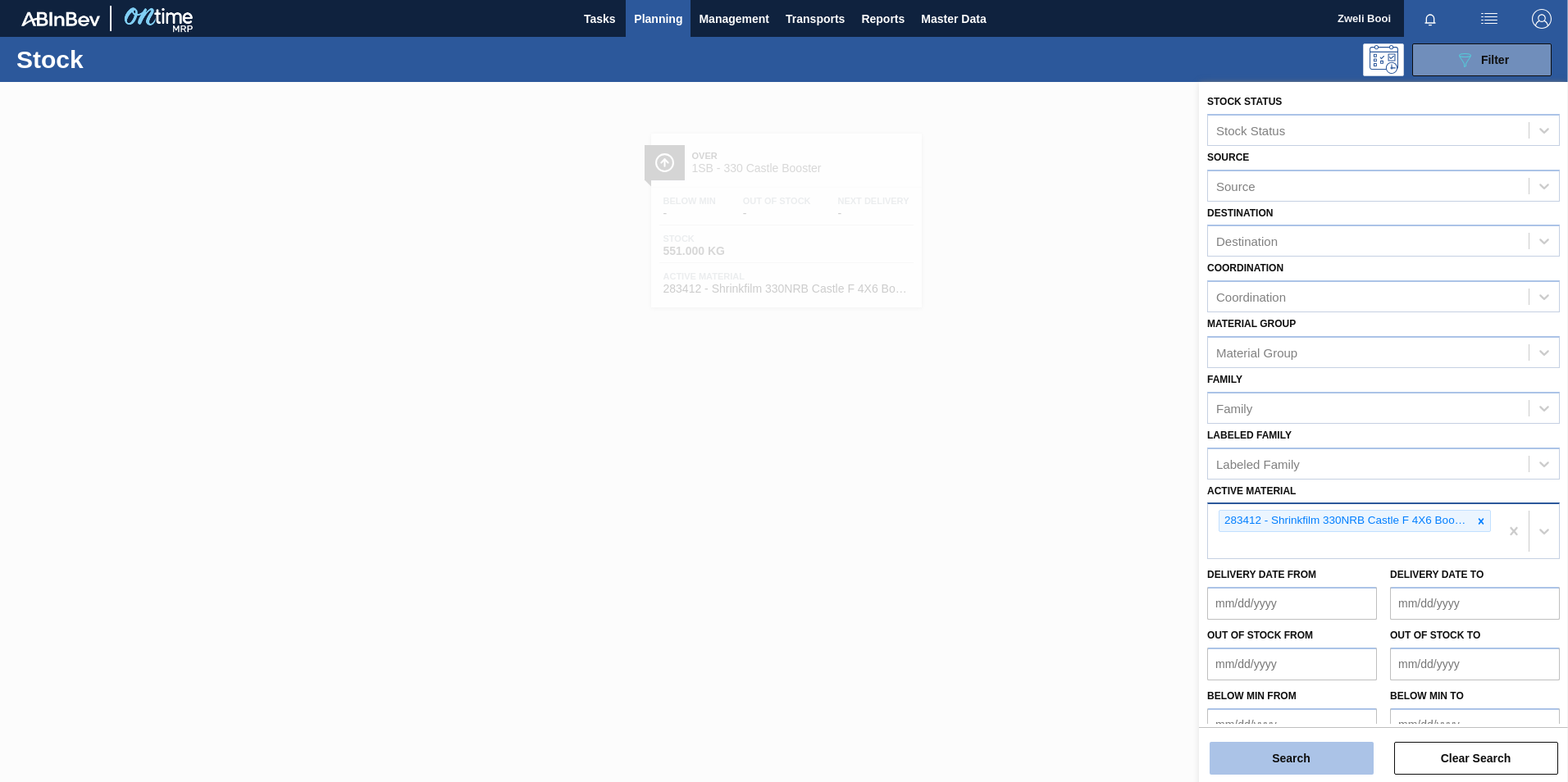
click at [1315, 765] on button "Search" at bounding box center [1291, 759] width 164 height 33
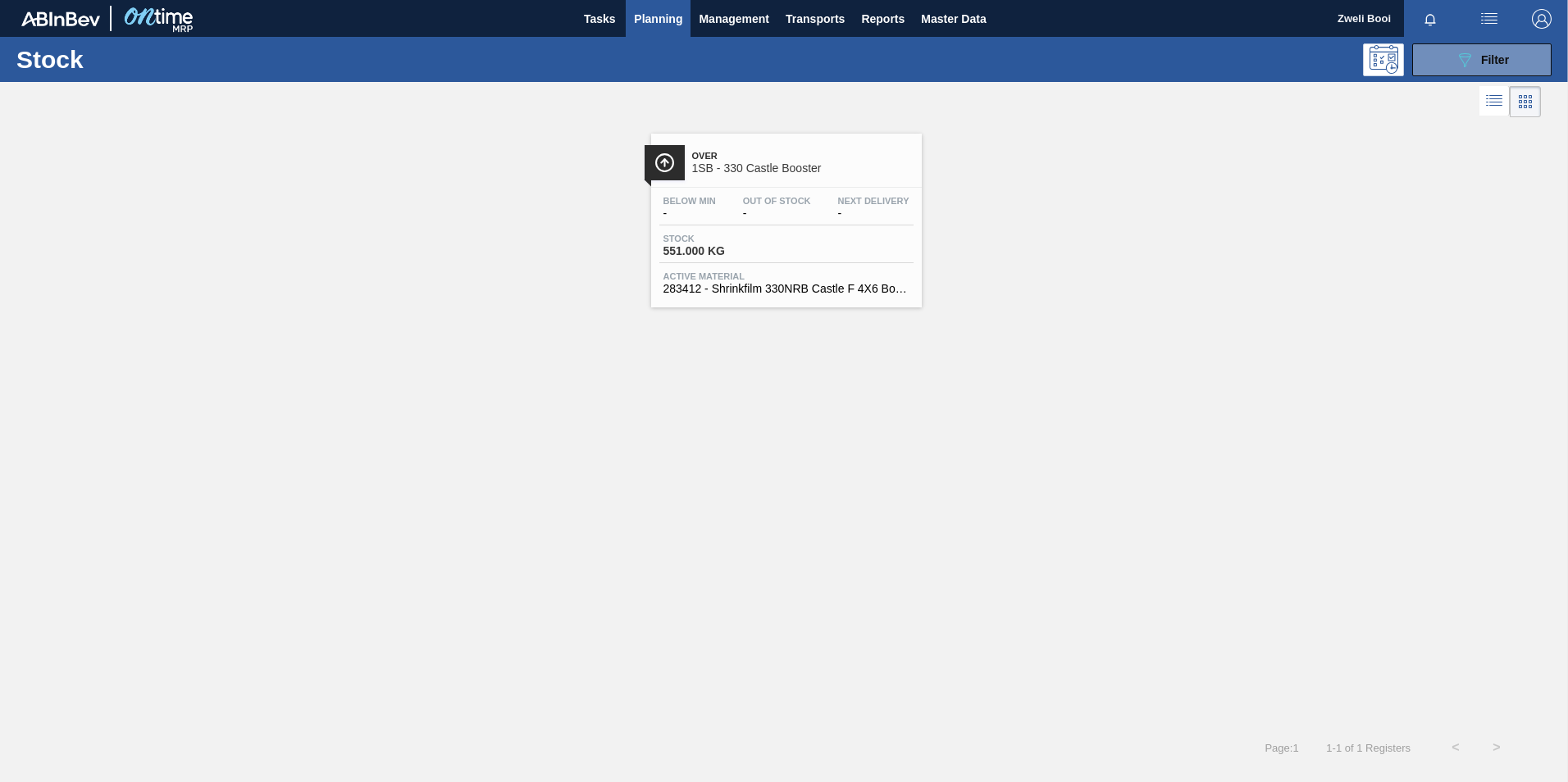
click at [860, 254] on div "Stock 551.000 KG" at bounding box center [786, 248] width 254 height 30
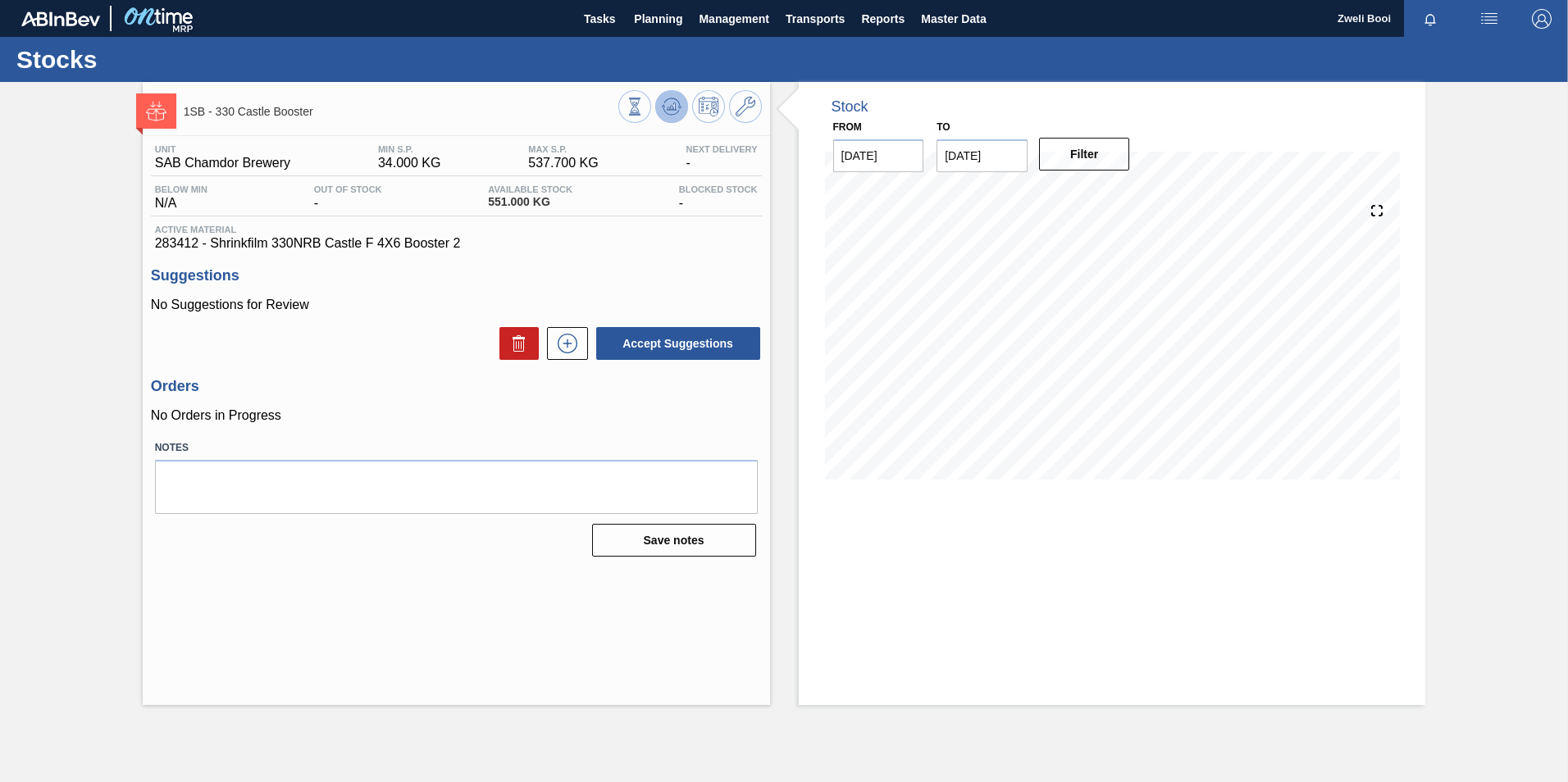
click at [665, 113] on icon at bounding box center [672, 107] width 20 height 20
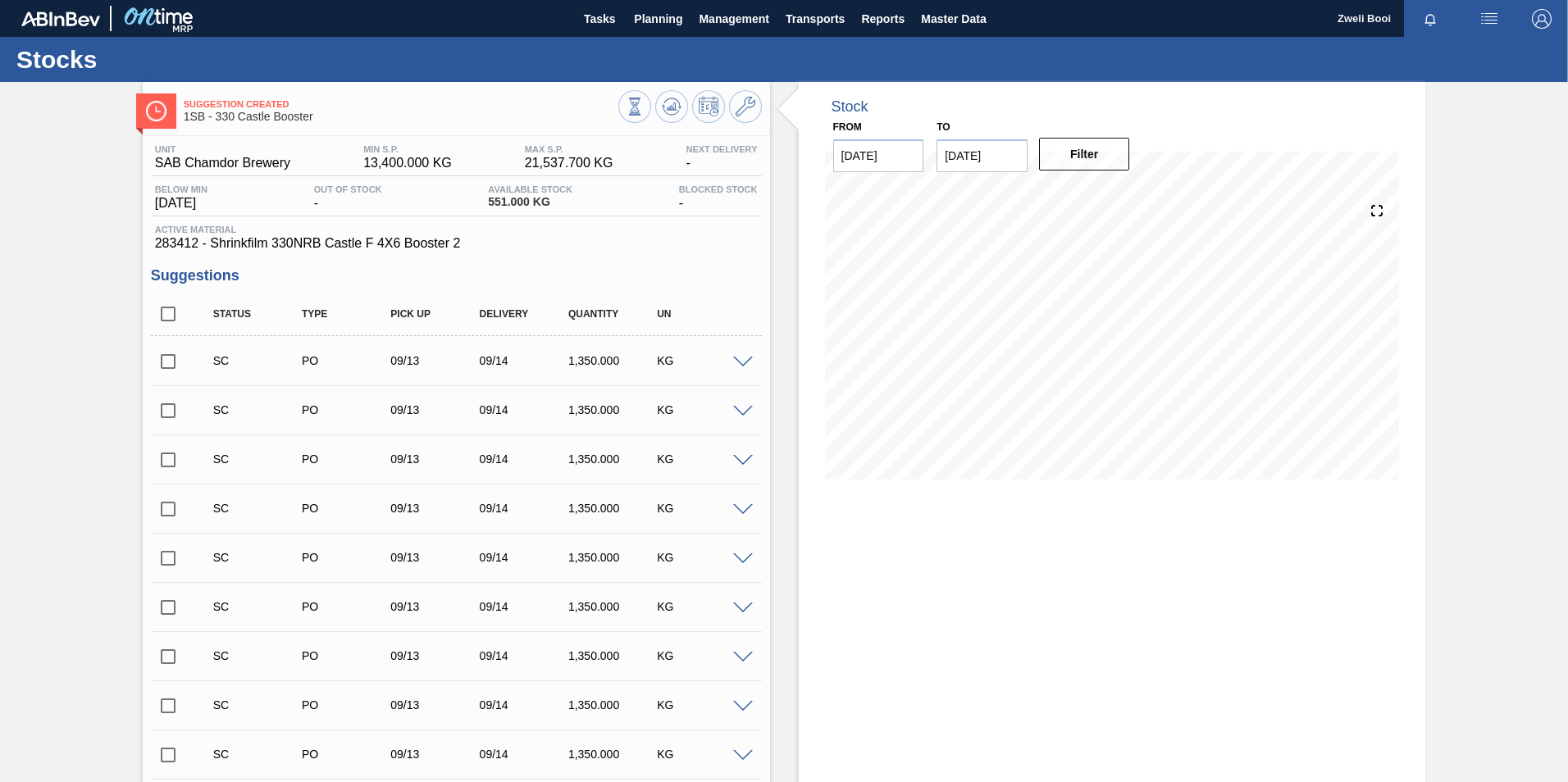
click at [171, 362] on input "checkbox" at bounding box center [168, 362] width 35 height 35
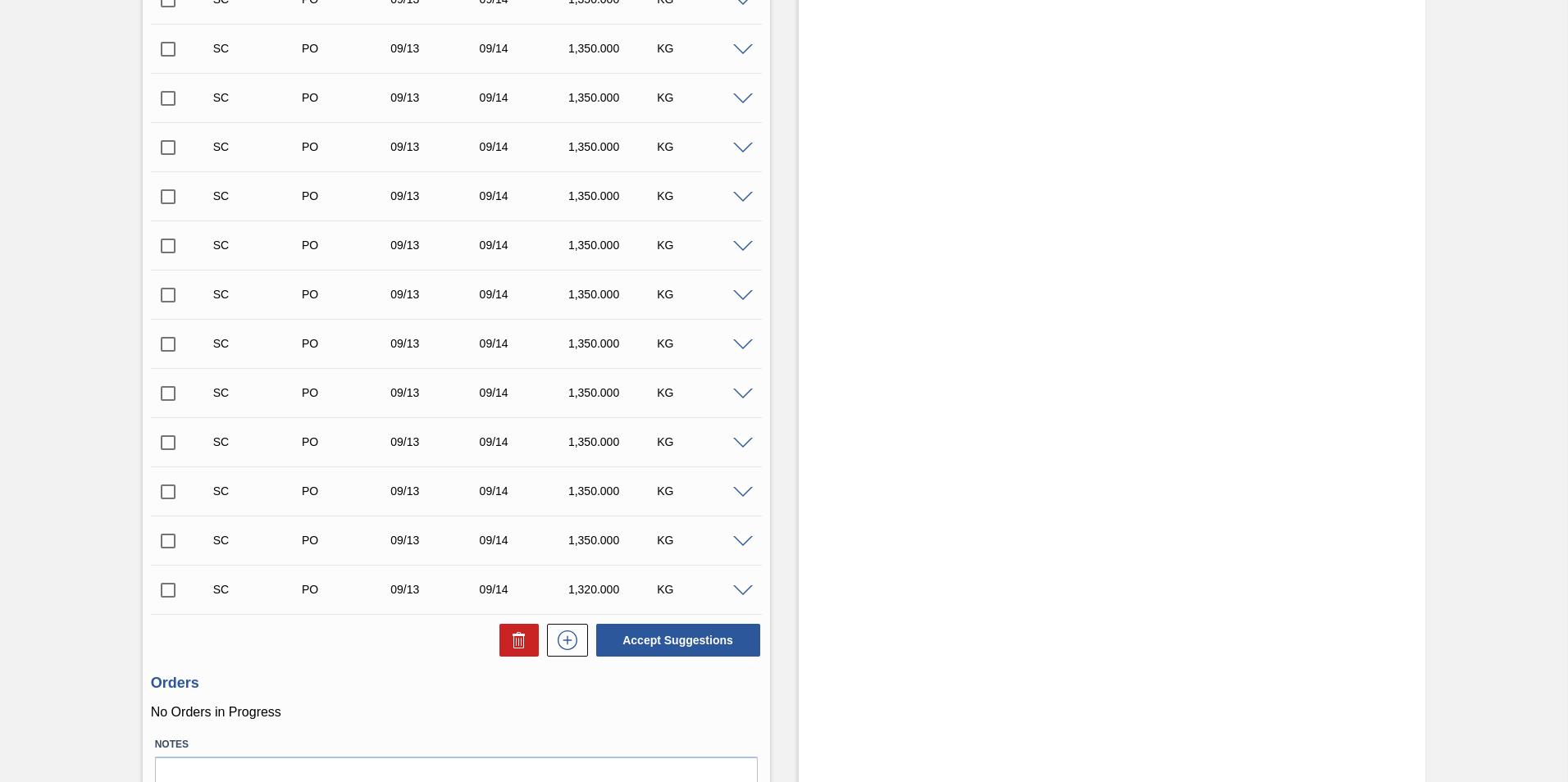
scroll to position [512, 0]
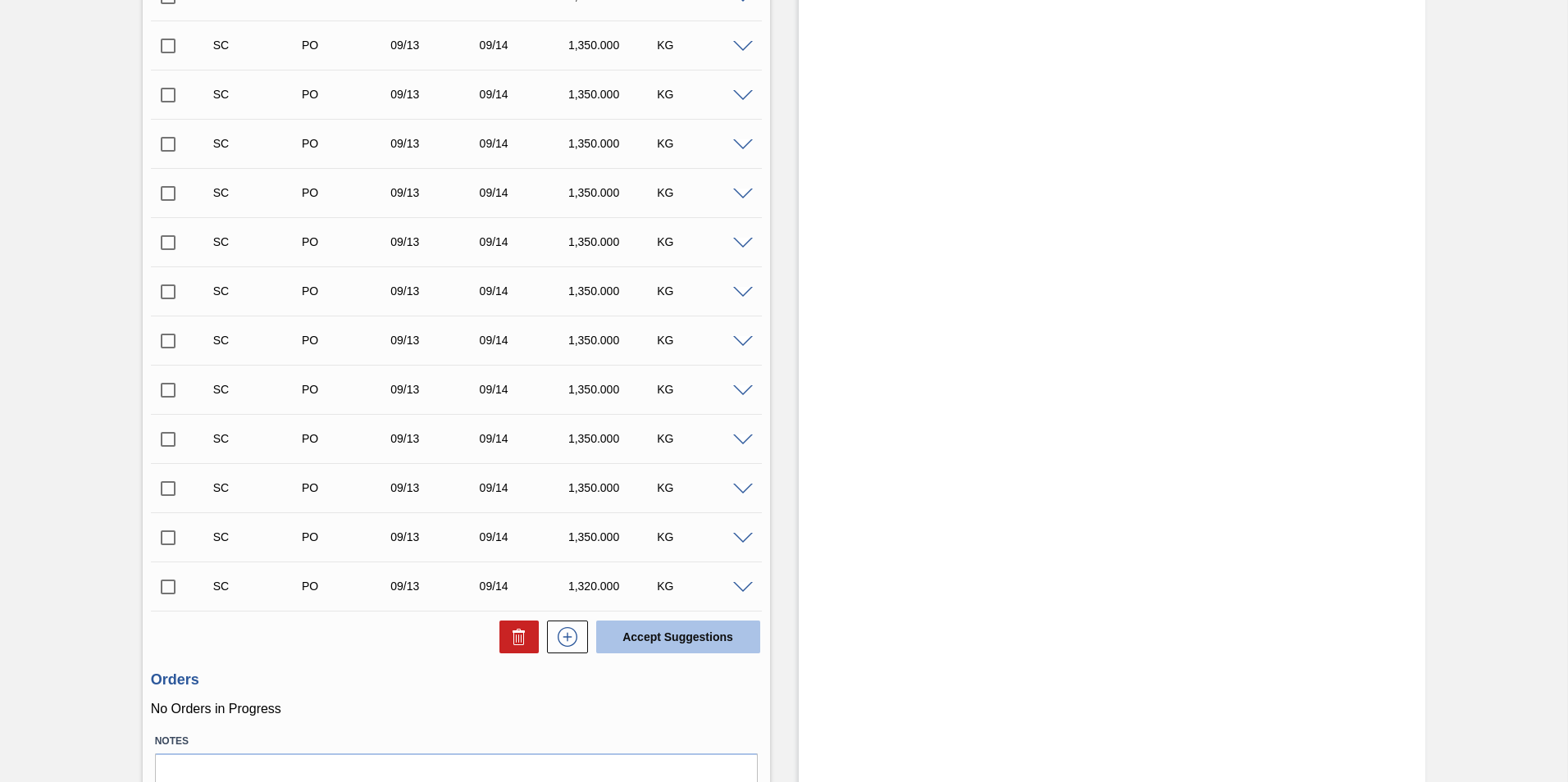
click at [711, 640] on button "Accept Suggestions" at bounding box center [678, 637] width 164 height 33
checkbox input "false"
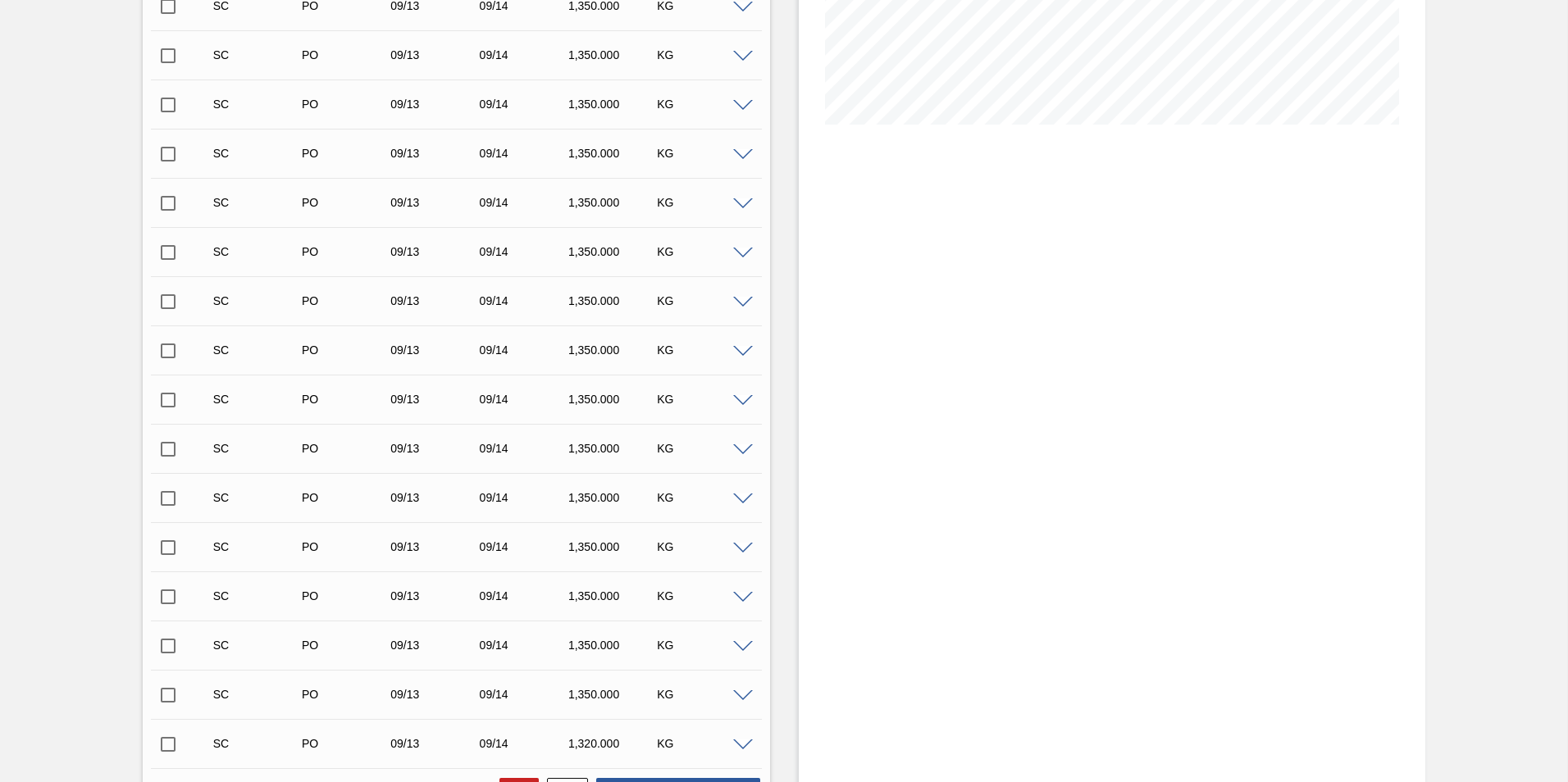
scroll to position [185, 0]
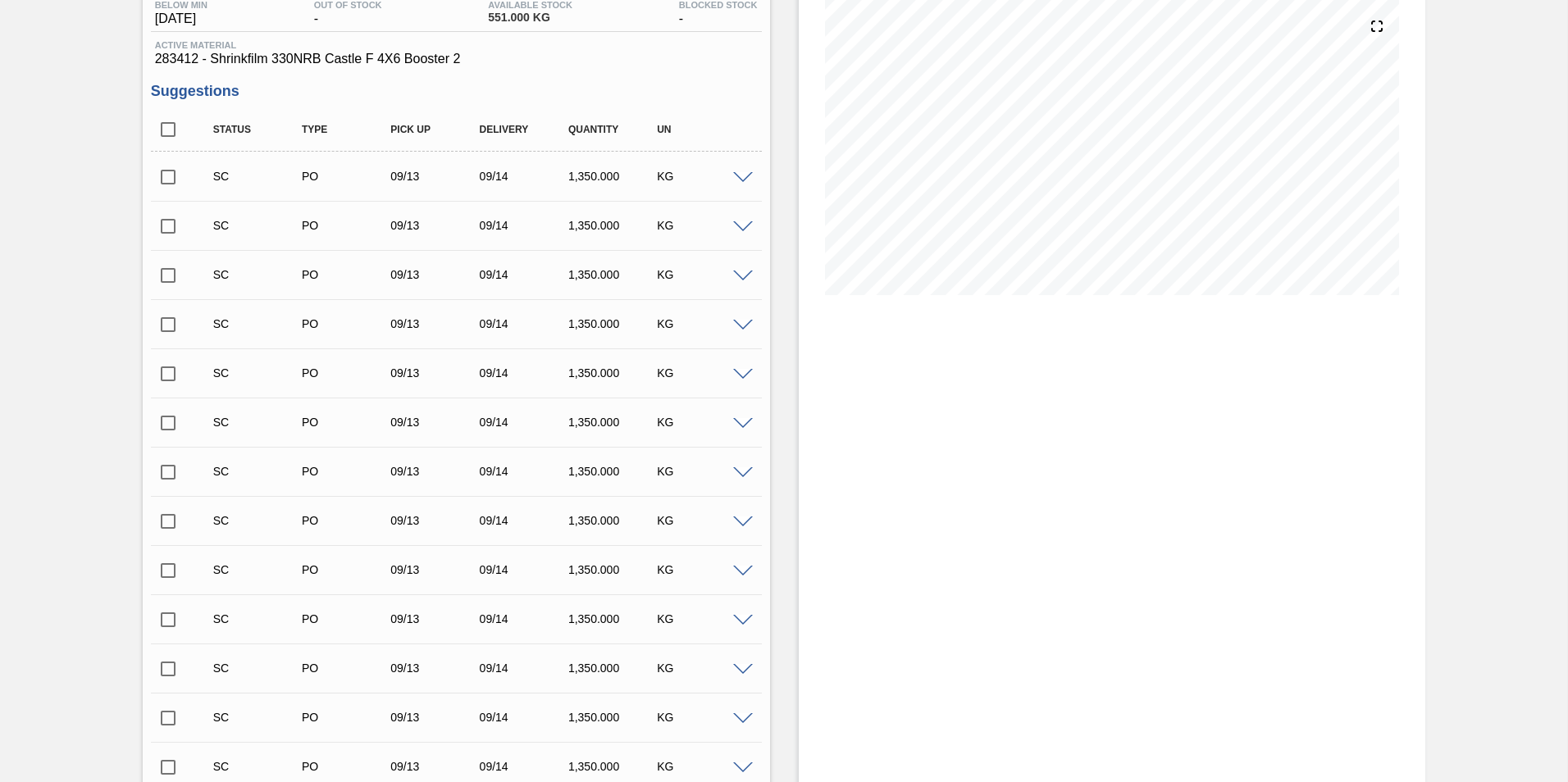
click at [174, 170] on input "checkbox" at bounding box center [168, 177] width 35 height 35
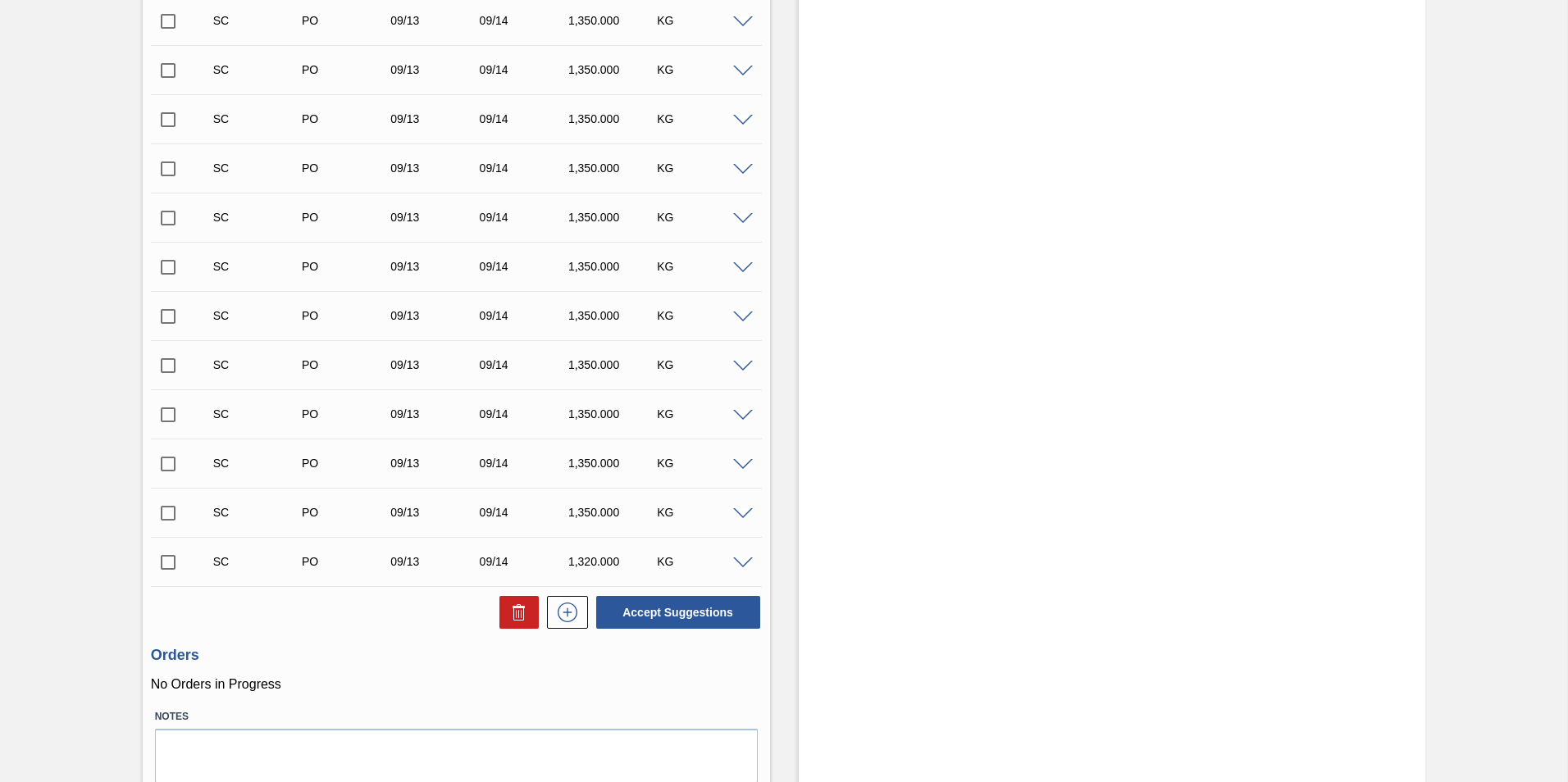
scroll to position [512, 0]
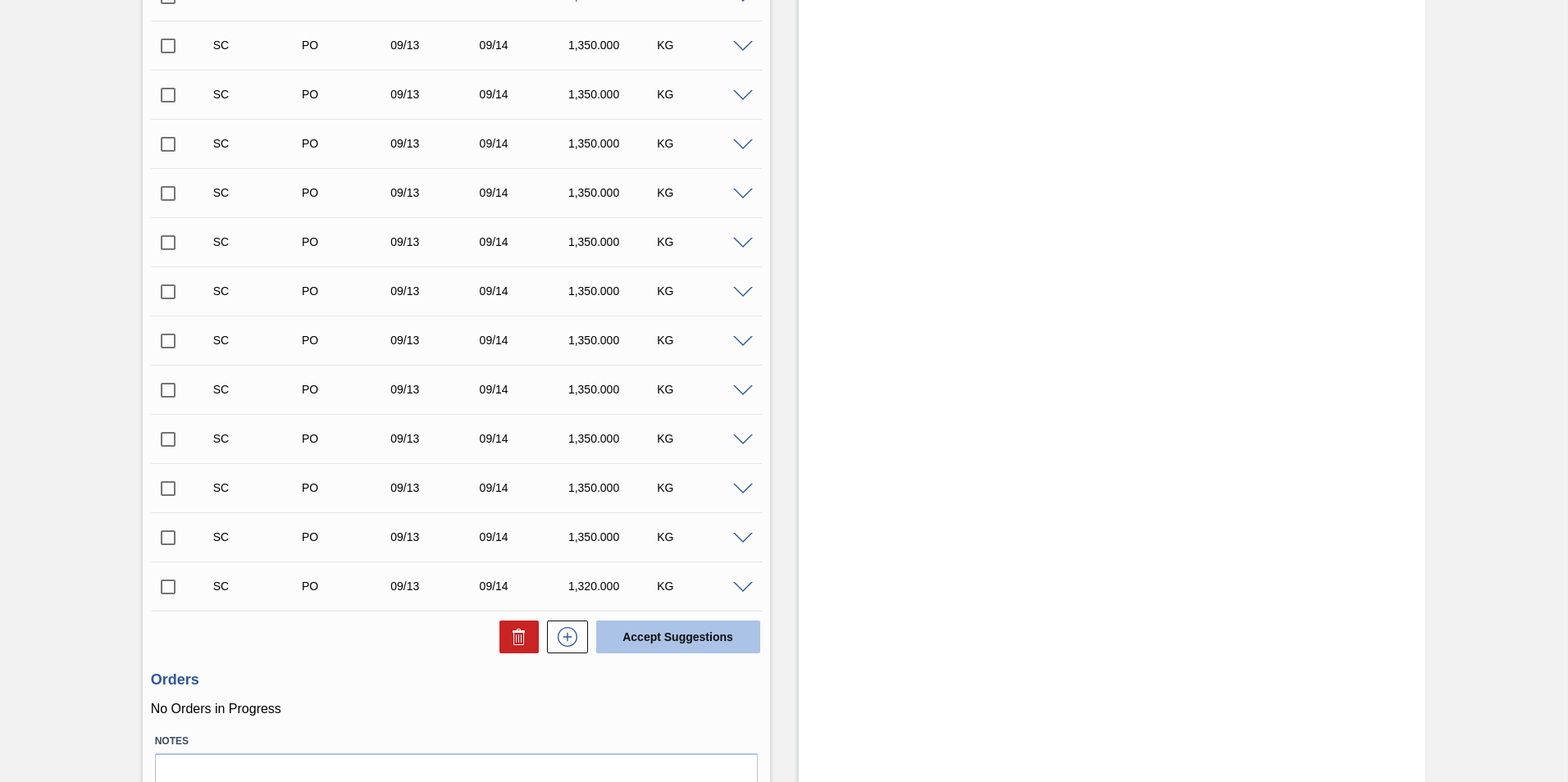
click at [701, 628] on button "Accept Suggestions" at bounding box center [678, 637] width 164 height 33
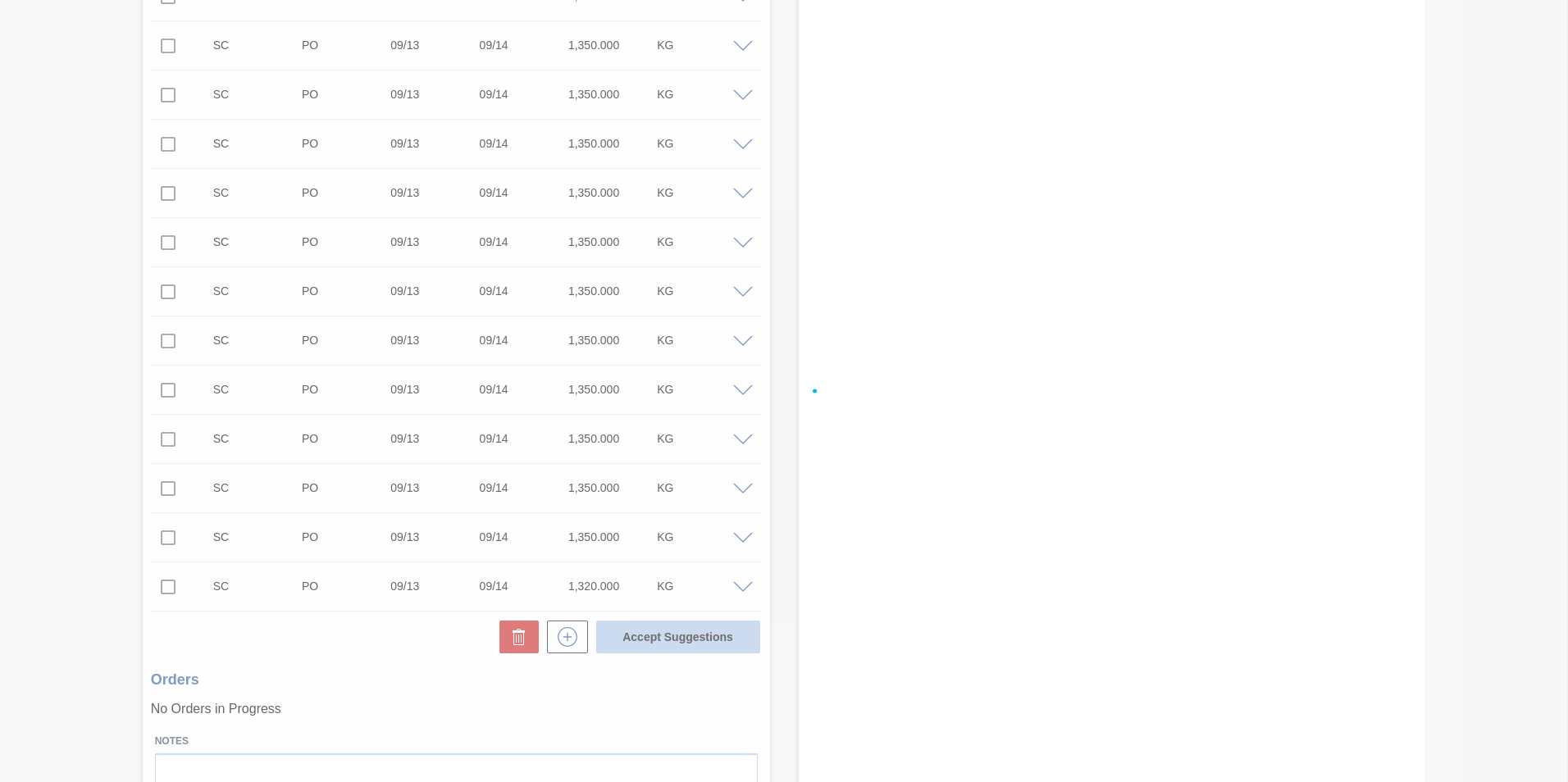
checkbox input "false"
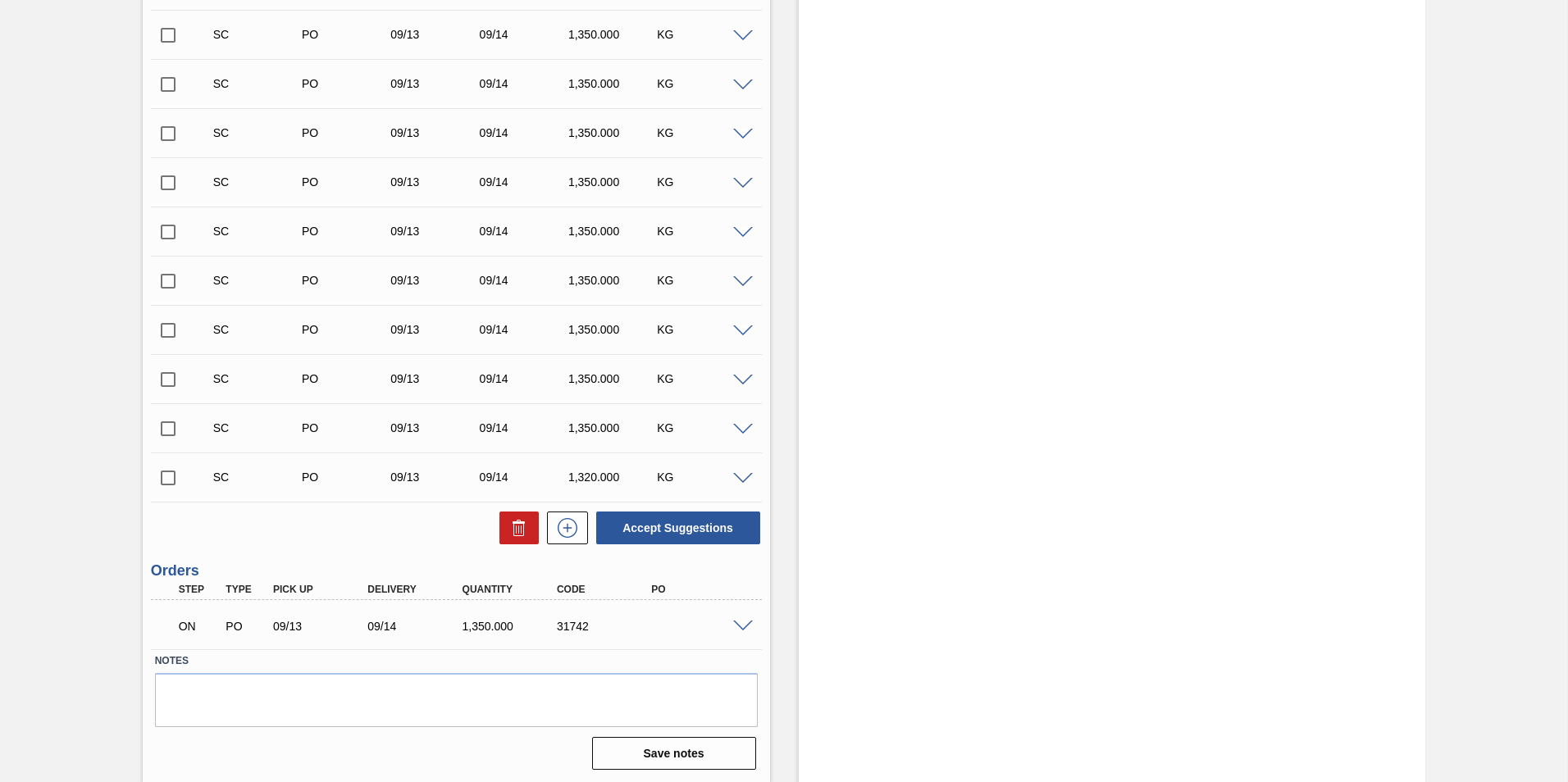
scroll to position [574, 0]
